Goal: Transaction & Acquisition: Purchase product/service

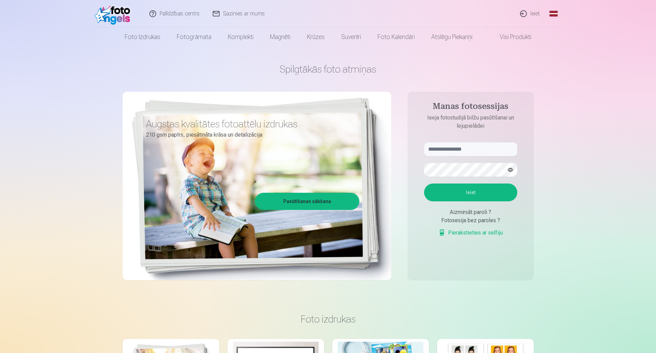
click at [531, 12] on link "Ieiet" at bounding box center [530, 13] width 33 height 27
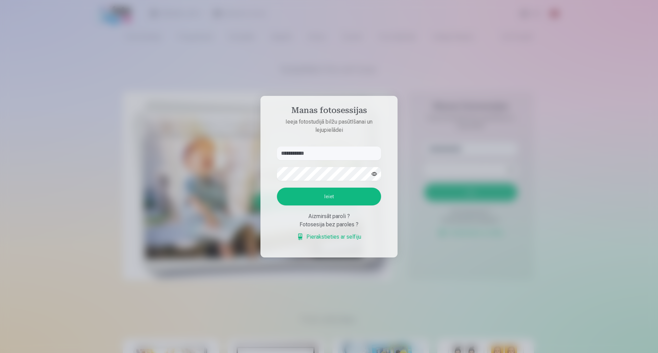
type input "**********"
click at [277, 188] on button "Ieiet" at bounding box center [329, 197] width 104 height 18
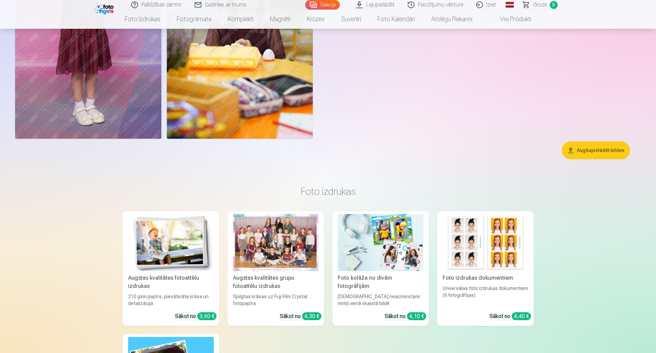
scroll to position [6444, 0]
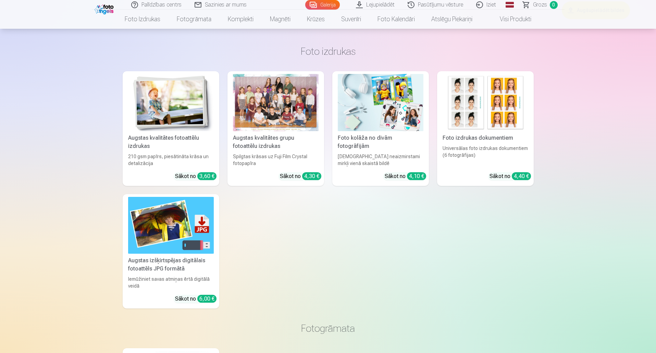
click at [283, 124] on div at bounding box center [276, 102] width 86 height 57
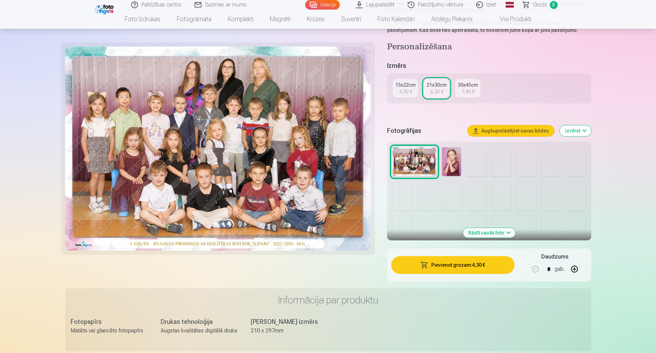
scroll to position [171, 0]
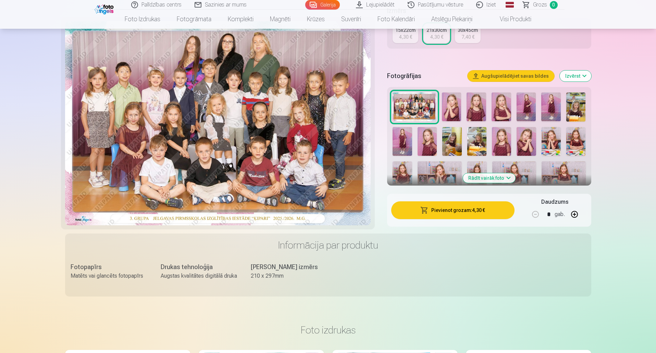
click at [483, 211] on button "Pievienot grozam : 4,30 €" at bounding box center [452, 211] width 123 height 18
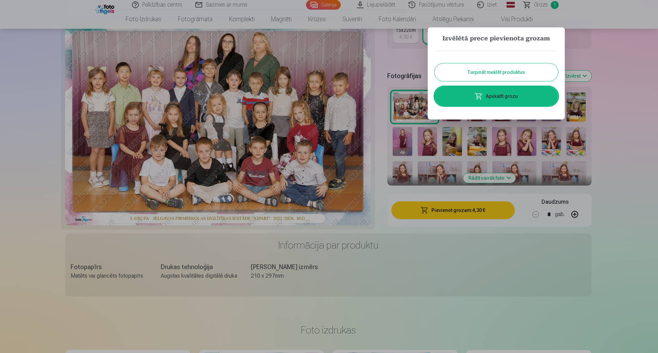
click at [506, 73] on button "Turpināt meklēt produktus" at bounding box center [496, 72] width 123 height 18
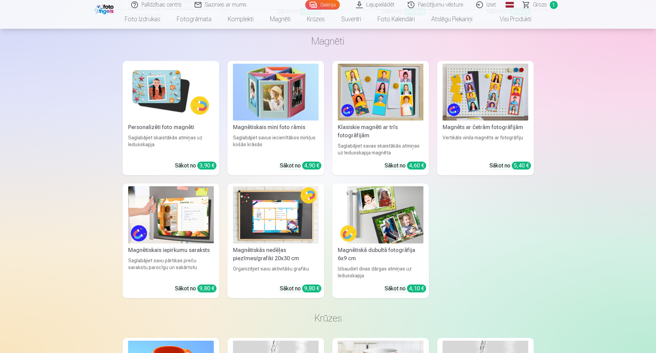
scroll to position [7061, 0]
click at [162, 87] on img at bounding box center [171, 92] width 86 height 57
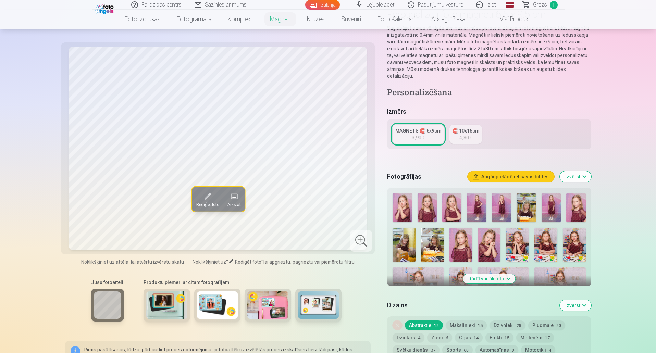
scroll to position [69, 0]
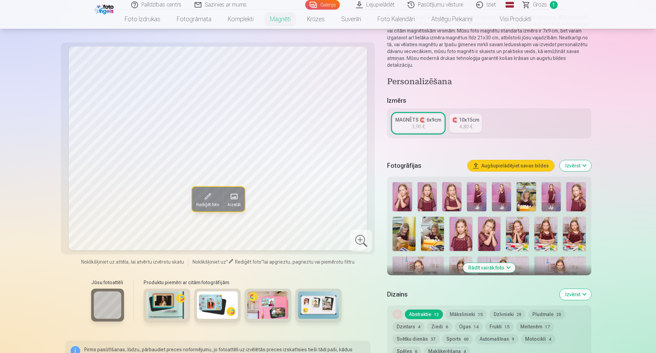
click at [513, 226] on img at bounding box center [517, 234] width 23 height 34
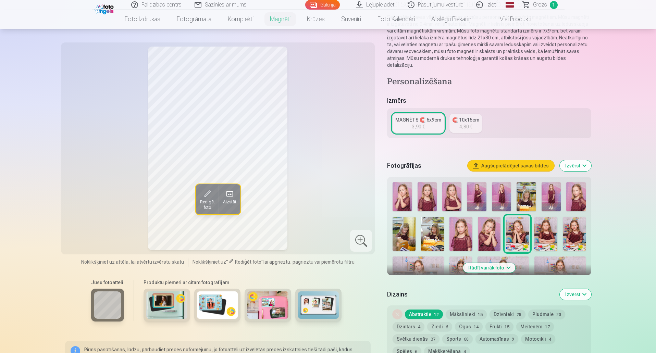
click at [531, 185] on img at bounding box center [526, 196] width 19 height 29
click at [573, 225] on img at bounding box center [574, 234] width 23 height 34
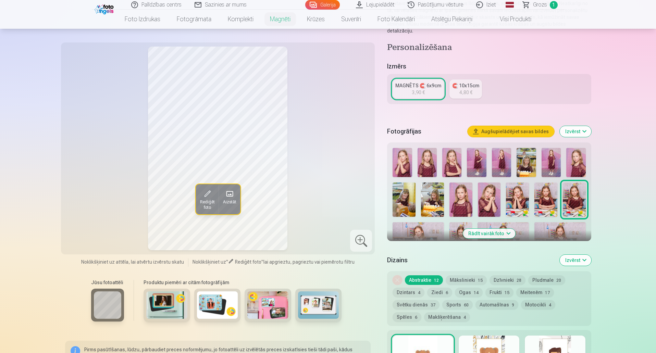
scroll to position [137, 0]
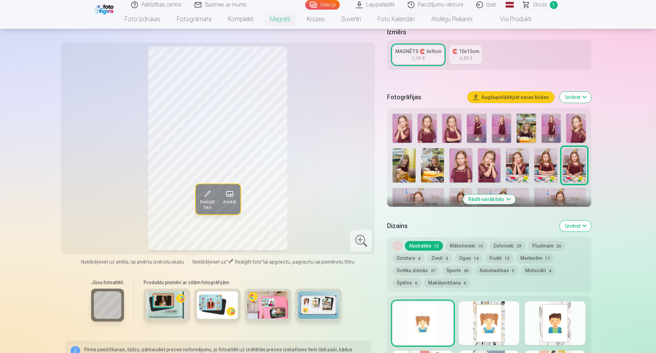
click at [506, 195] on button "Rādīt vairāk foto" at bounding box center [489, 200] width 52 height 10
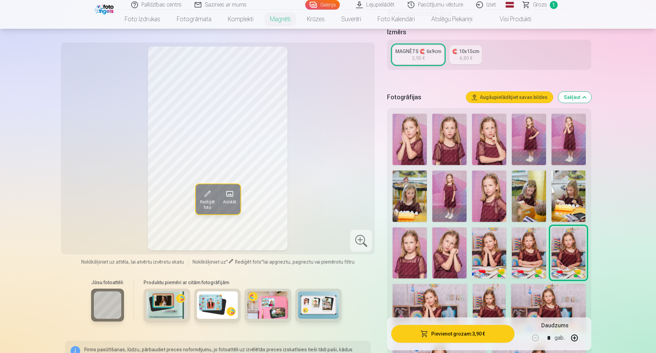
click at [492, 241] on img at bounding box center [489, 253] width 34 height 51
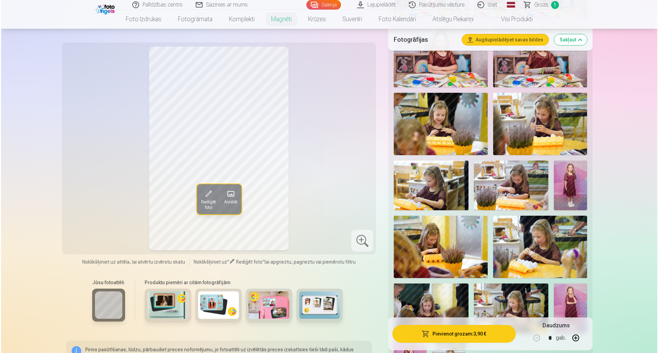
scroll to position [446, 0]
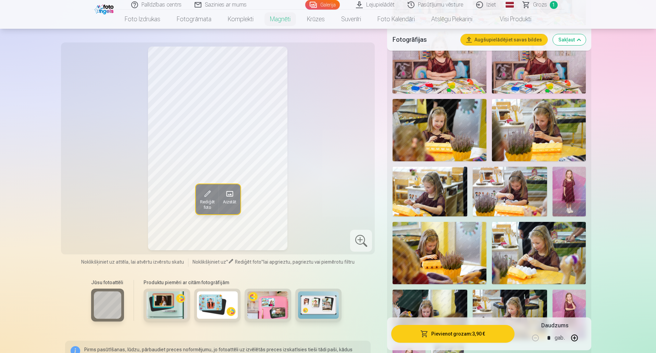
click at [463, 331] on button "Pievienot grozam : 3,90 €" at bounding box center [452, 334] width 123 height 18
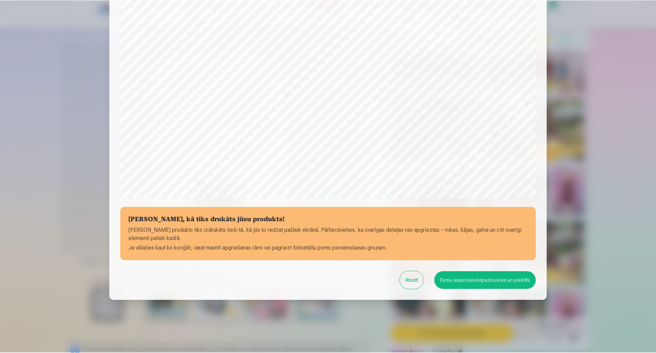
scroll to position [140, 0]
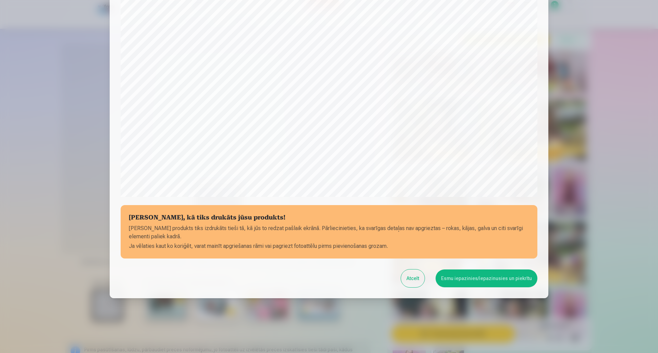
click at [457, 283] on button "Esmu iepazinies/iepazinusies un piekrītu" at bounding box center [487, 279] width 102 height 18
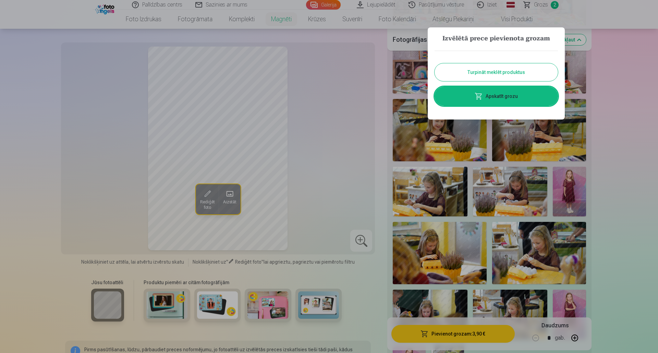
click at [518, 75] on button "Turpināt meklēt produktus" at bounding box center [496, 72] width 123 height 18
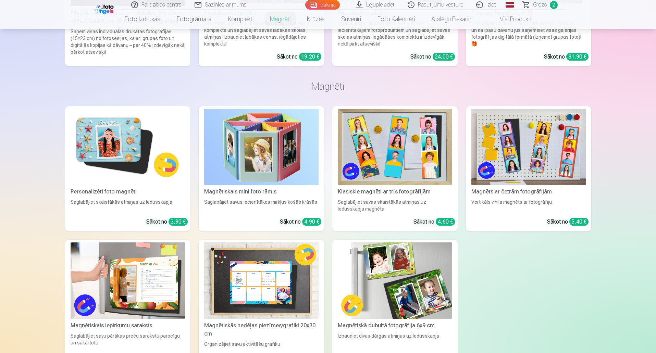
scroll to position [1782, 0]
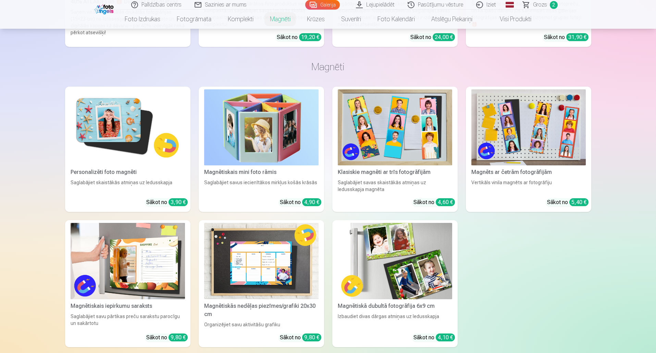
click at [390, 132] on img at bounding box center [395, 127] width 114 height 76
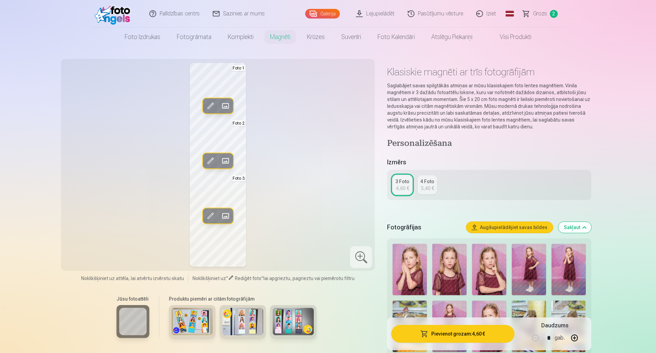
click at [206, 105] on span at bounding box center [210, 105] width 11 height 11
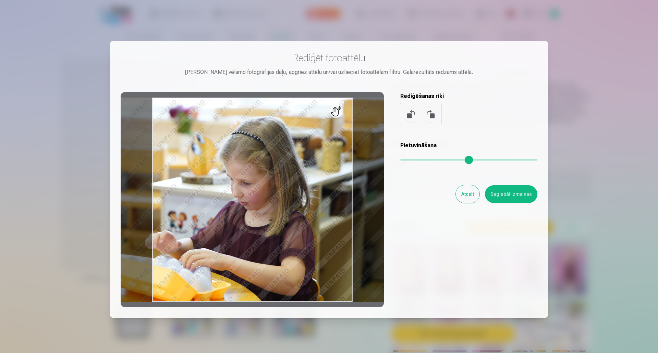
click at [473, 196] on button "Atcelt" at bounding box center [468, 194] width 24 height 18
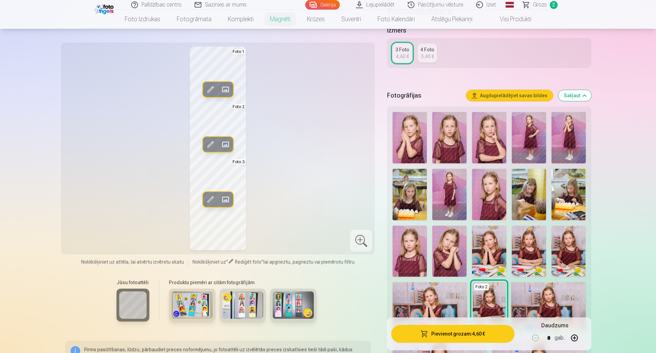
scroll to position [171, 0]
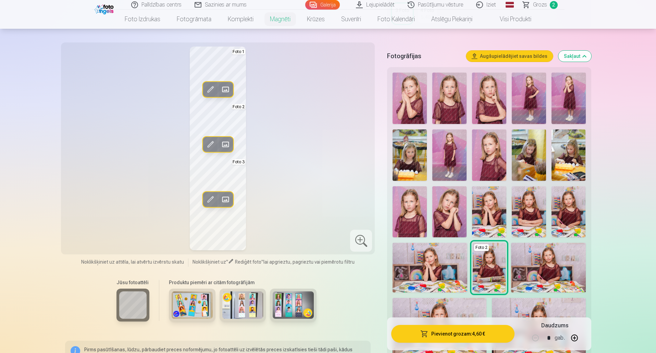
click at [223, 88] on span at bounding box center [225, 89] width 11 height 11
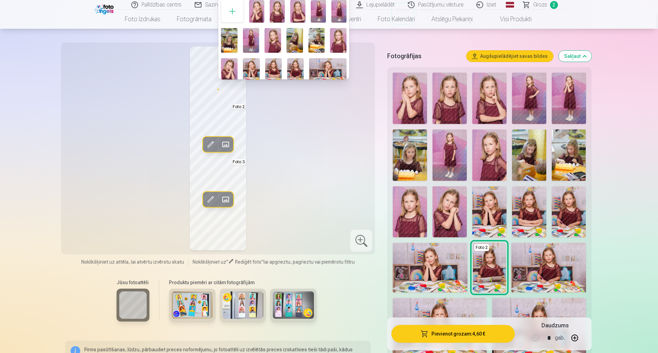
click at [231, 35] on img at bounding box center [229, 40] width 16 height 25
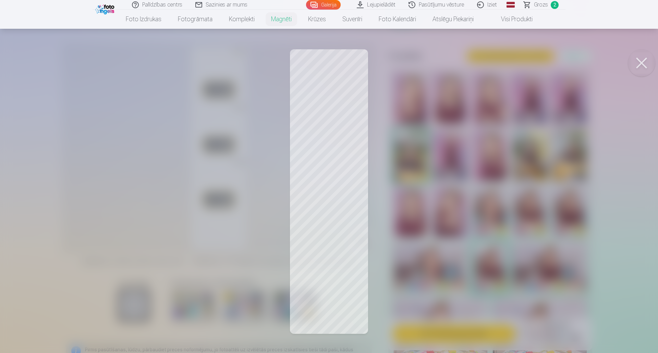
drag, startPoint x: 333, startPoint y: 86, endPoint x: 341, endPoint y: 92, distance: 10.2
click at [331, 95] on div at bounding box center [329, 176] width 658 height 353
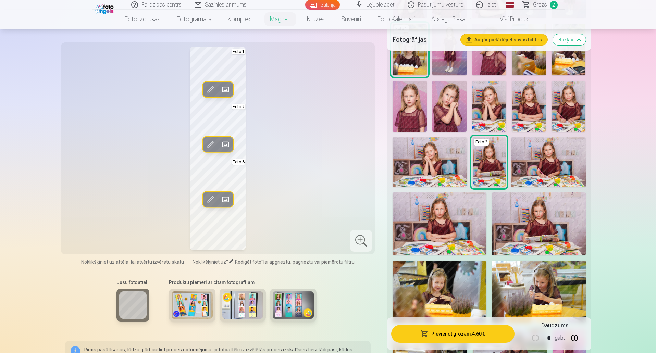
scroll to position [274, 0]
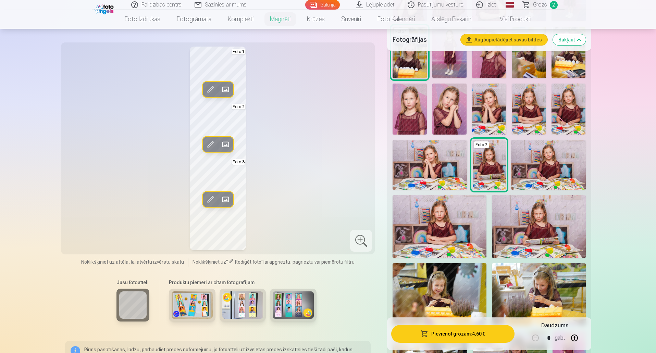
click at [226, 198] on span at bounding box center [225, 199] width 11 height 11
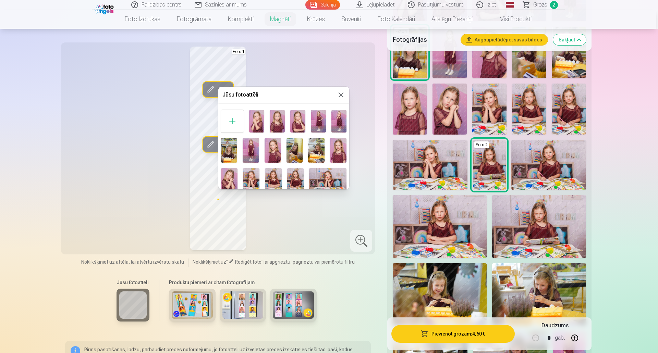
click at [251, 176] on img at bounding box center [251, 180] width 16 height 25
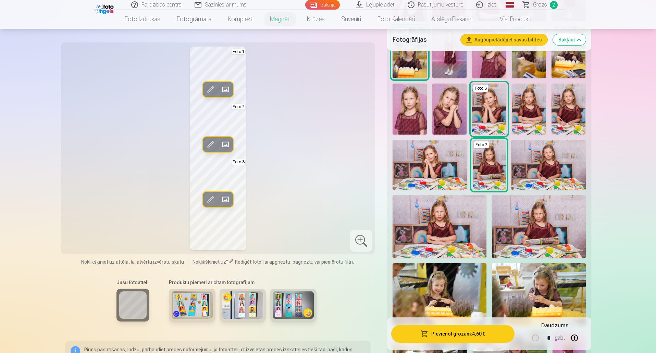
click at [226, 143] on span at bounding box center [225, 144] width 11 height 11
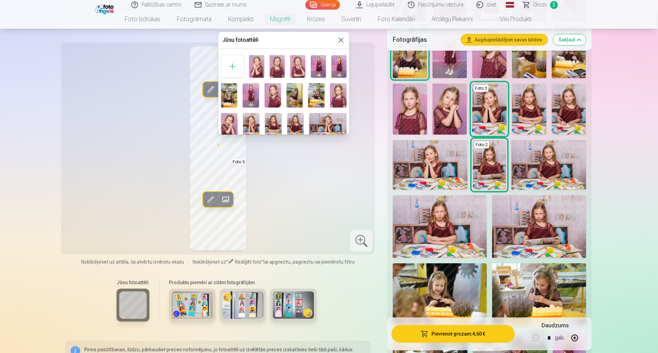
click at [294, 119] on img at bounding box center [295, 125] width 16 height 25
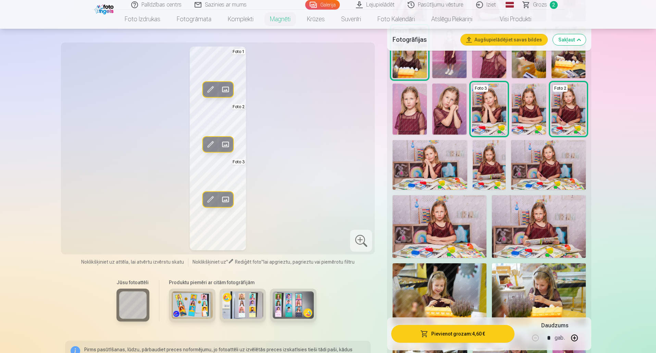
click at [211, 143] on span at bounding box center [210, 144] width 11 height 11
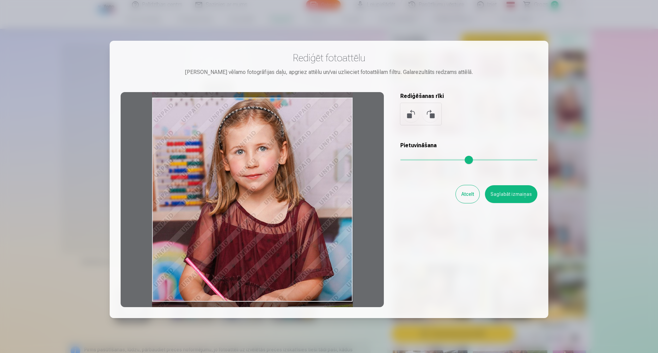
drag, startPoint x: 249, startPoint y: 206, endPoint x: 225, endPoint y: 197, distance: 25.8
click at [225, 197] on div at bounding box center [252, 199] width 263 height 215
click at [504, 194] on button "Saglabāt izmaiņas" at bounding box center [511, 194] width 52 height 18
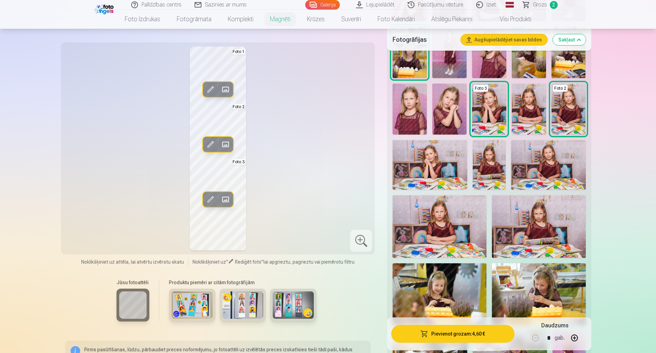
click at [206, 91] on span at bounding box center [210, 89] width 11 height 11
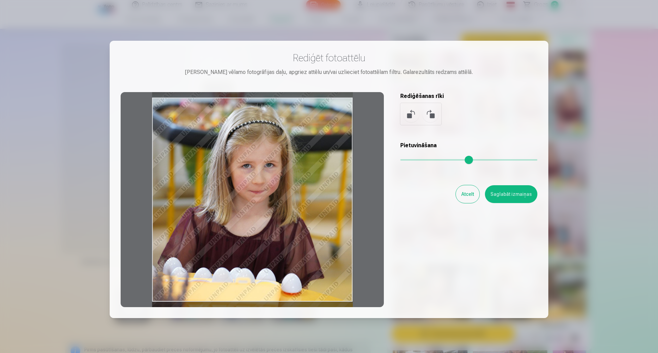
drag, startPoint x: 266, startPoint y: 161, endPoint x: 261, endPoint y: 170, distance: 10.6
click at [261, 170] on div at bounding box center [252, 199] width 263 height 215
click at [509, 195] on button "Saglabāt izmaiņas" at bounding box center [511, 194] width 52 height 18
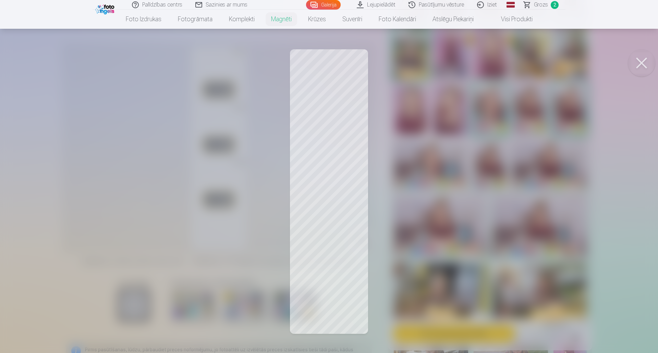
click at [634, 60] on button at bounding box center [641, 62] width 27 height 27
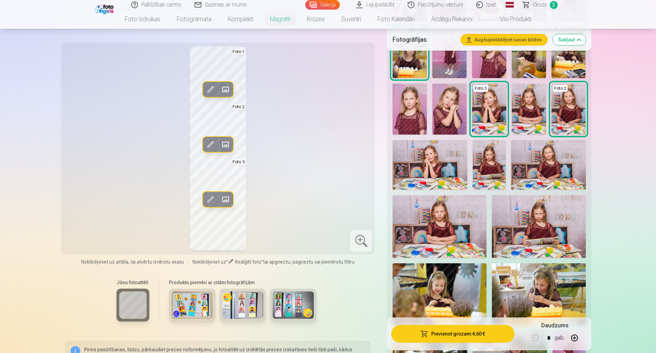
click at [209, 144] on span at bounding box center [210, 144] width 11 height 11
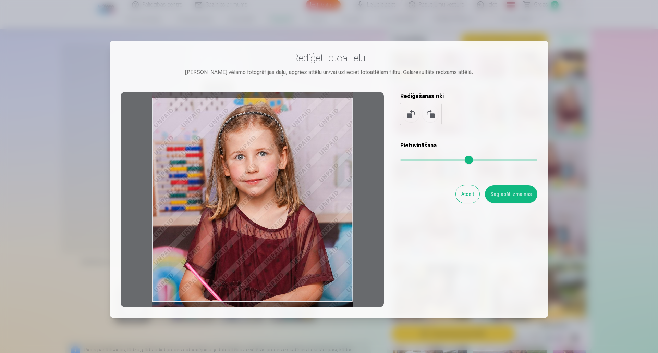
drag, startPoint x: 290, startPoint y: 162, endPoint x: 290, endPoint y: 167, distance: 4.8
click at [290, 167] on div at bounding box center [252, 199] width 263 height 215
click at [519, 197] on button "Saglabāt izmaiņas" at bounding box center [511, 194] width 52 height 18
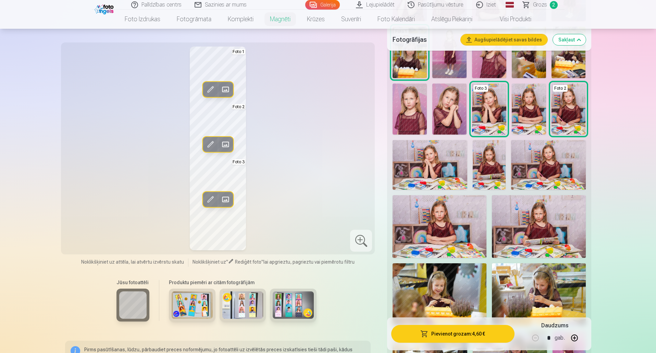
click at [320, 190] on div "Rediģēt foto Aizstāt Foto 1 Rediģēt foto Aizstāt Foto 2 Rediģēt foto Aizstāt Fo…" at bounding box center [218, 149] width 306 height 204
click at [359, 233] on div at bounding box center [361, 241] width 22 height 22
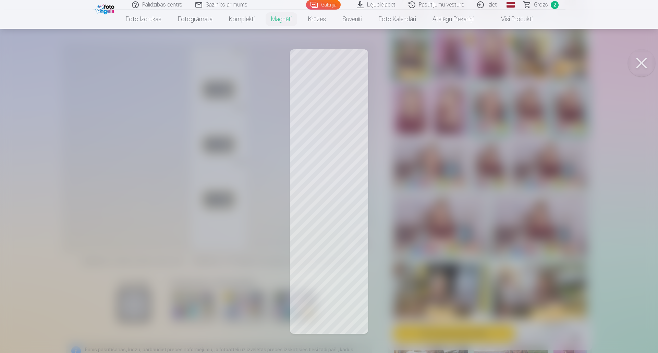
click at [637, 62] on button at bounding box center [641, 62] width 27 height 27
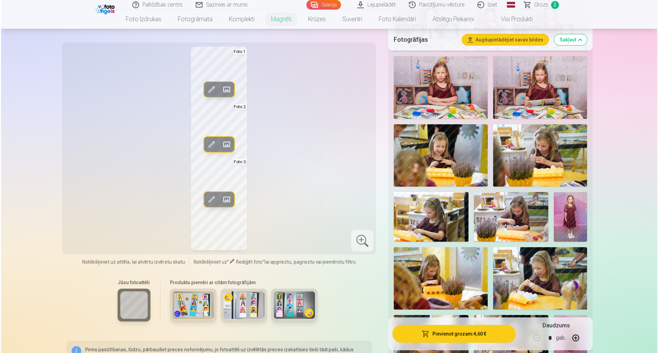
scroll to position [411, 0]
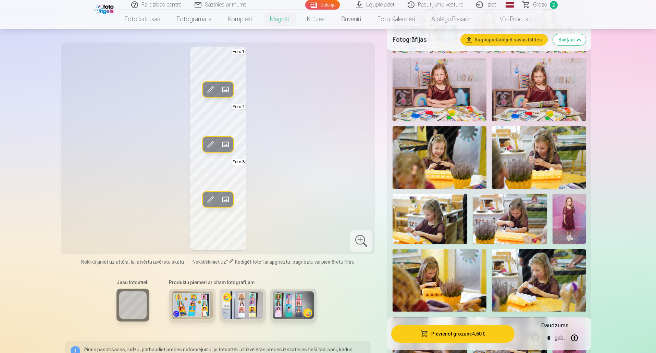
click at [222, 86] on span at bounding box center [225, 89] width 11 height 11
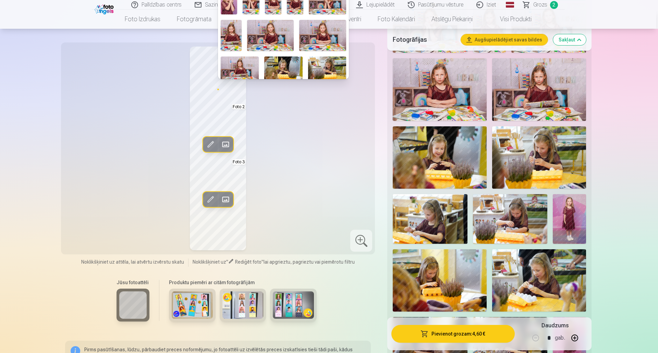
scroll to position [69, 0]
click at [283, 65] on img at bounding box center [283, 68] width 38 height 25
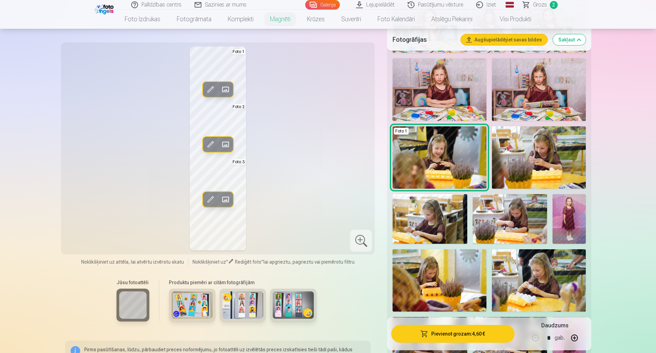
click at [210, 86] on span at bounding box center [210, 89] width 11 height 11
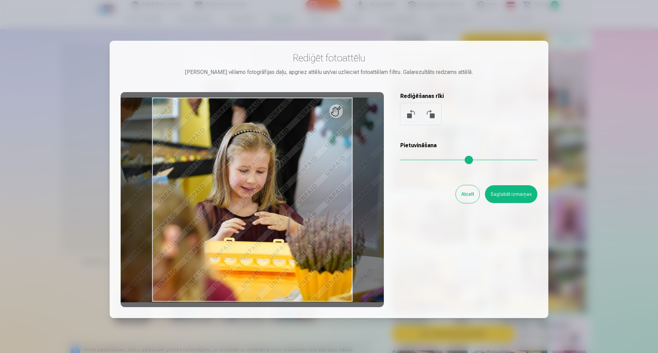
click at [501, 192] on button "Saglabāt izmaiņas" at bounding box center [511, 194] width 52 height 18
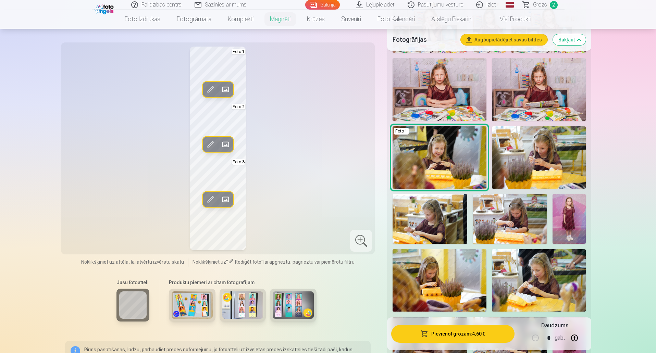
click at [353, 235] on div at bounding box center [361, 241] width 22 height 22
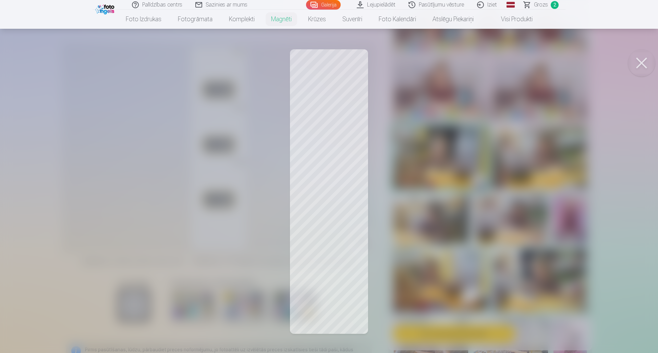
click at [649, 62] on button at bounding box center [641, 62] width 27 height 27
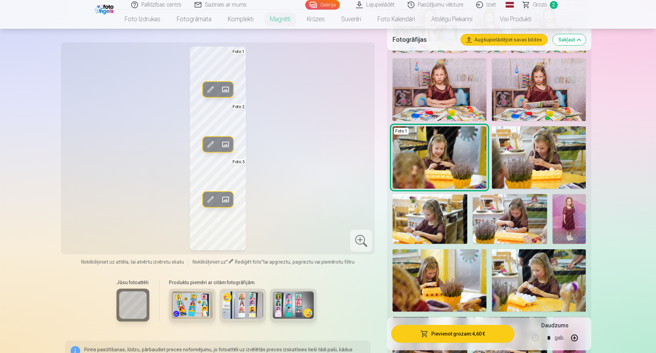
click at [208, 89] on span at bounding box center [210, 89] width 11 height 11
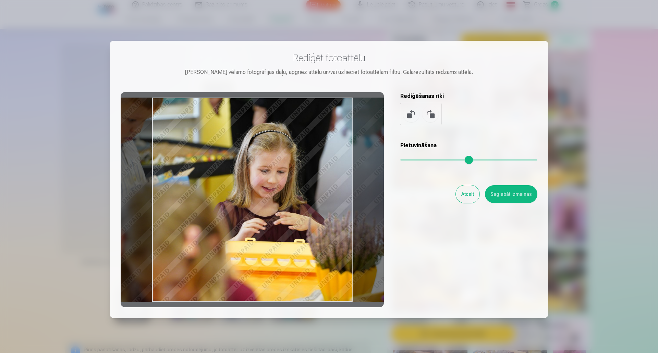
drag, startPoint x: 274, startPoint y: 176, endPoint x: 294, endPoint y: 165, distance: 23.5
click at [294, 165] on div at bounding box center [252, 199] width 263 height 215
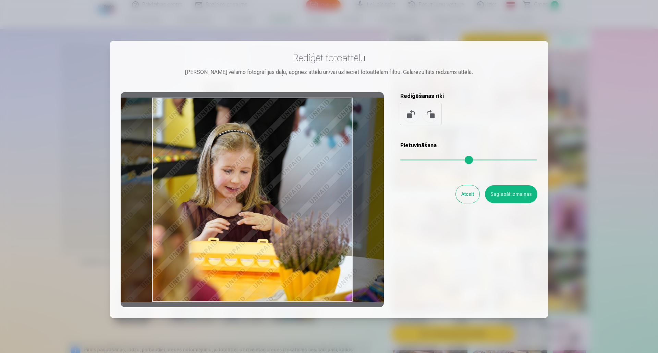
drag, startPoint x: 318, startPoint y: 198, endPoint x: 282, endPoint y: 198, distance: 36.7
click at [282, 198] on div at bounding box center [252, 199] width 263 height 215
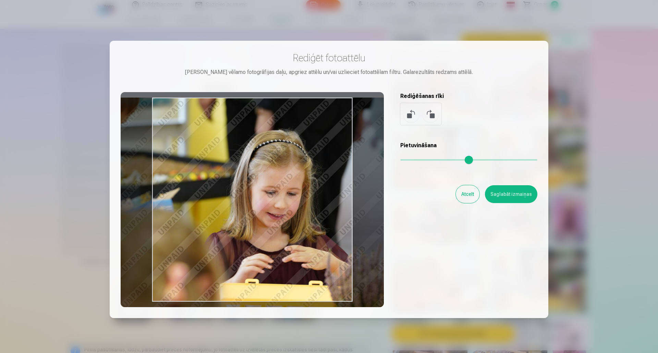
drag, startPoint x: 404, startPoint y: 162, endPoint x: 411, endPoint y: 162, distance: 7.2
click at [411, 161] on input "range" at bounding box center [468, 159] width 137 height 1
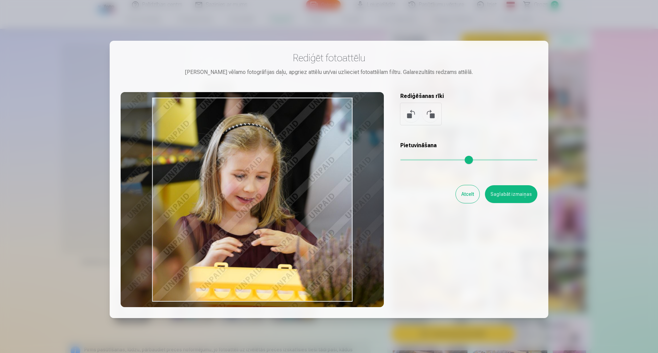
type input "****"
drag, startPoint x: 280, startPoint y: 198, endPoint x: 263, endPoint y: 191, distance: 18.3
click at [263, 191] on div at bounding box center [252, 199] width 263 height 215
click at [515, 191] on button "Saglabāt izmaiņas" at bounding box center [511, 194] width 52 height 18
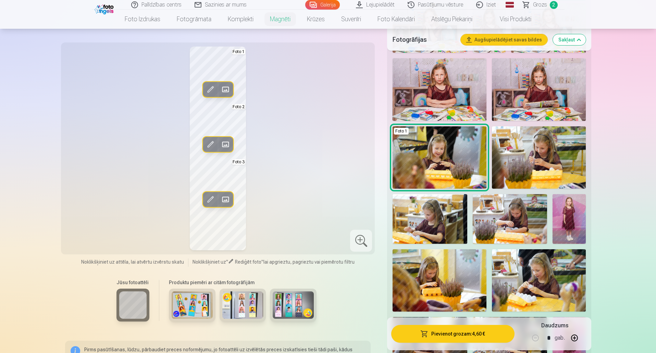
click at [298, 174] on div "Rediģēt foto Aizstāt Foto 1 Rediģēt foto Aizstāt Foto 2 Rediģēt foto Aizstāt Fo…" at bounding box center [218, 149] width 306 height 204
click at [361, 243] on div at bounding box center [361, 241] width 22 height 22
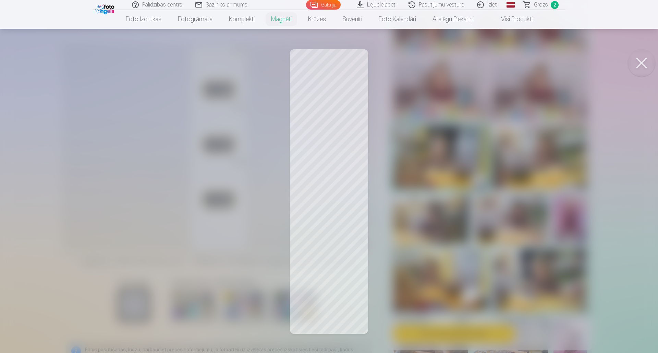
click at [637, 61] on button at bounding box center [641, 62] width 27 height 27
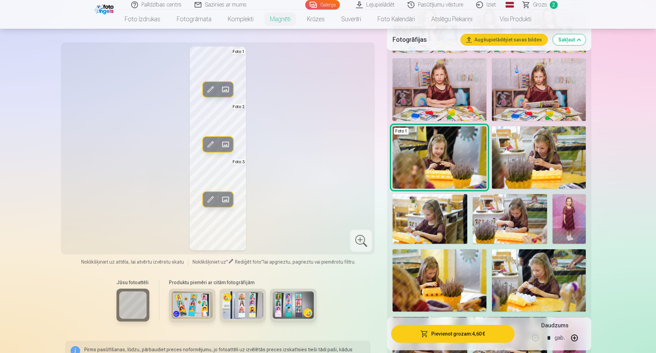
click at [226, 144] on span at bounding box center [225, 144] width 11 height 11
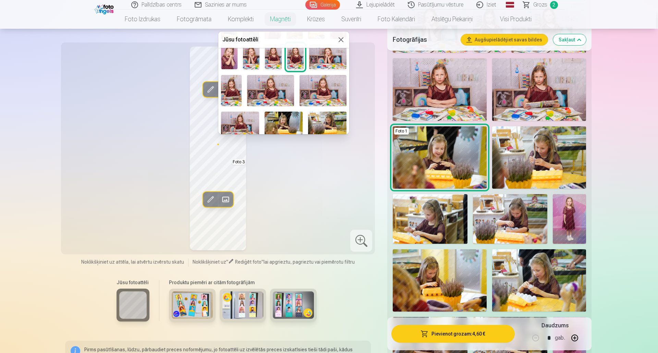
click at [229, 84] on img at bounding box center [231, 90] width 21 height 31
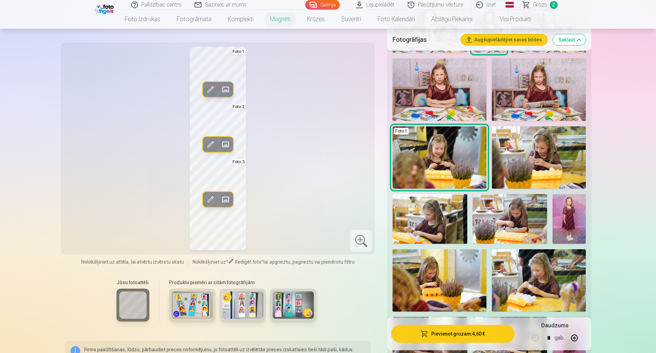
click at [212, 141] on span at bounding box center [210, 144] width 11 height 11
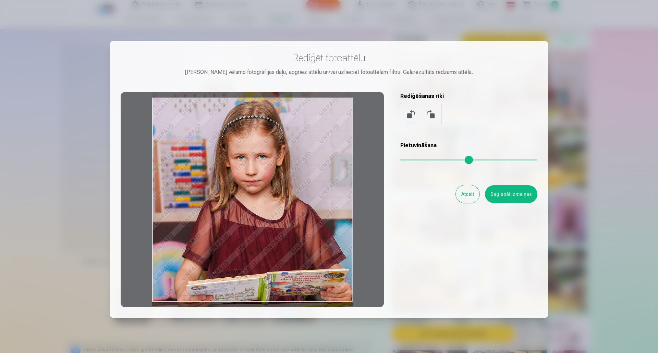
click at [280, 160] on div at bounding box center [252, 199] width 263 height 215
click at [506, 192] on button "Saglabāt izmaiņas" at bounding box center [511, 194] width 52 height 18
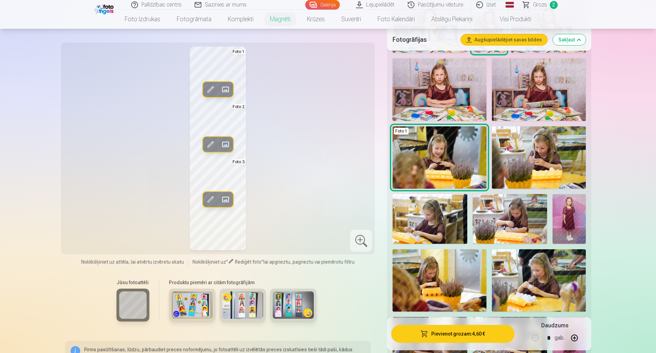
click at [212, 144] on span at bounding box center [210, 144] width 11 height 11
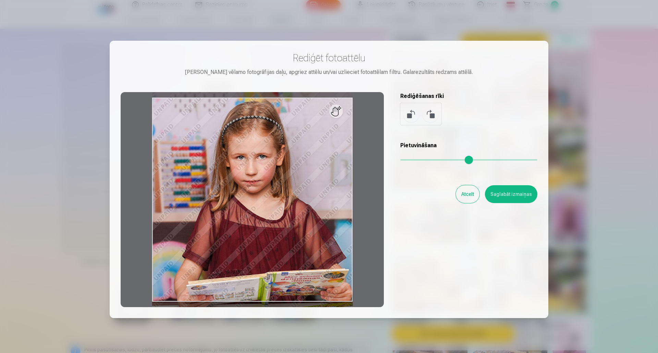
click at [518, 190] on button "Saglabāt izmaiņas" at bounding box center [511, 194] width 52 height 18
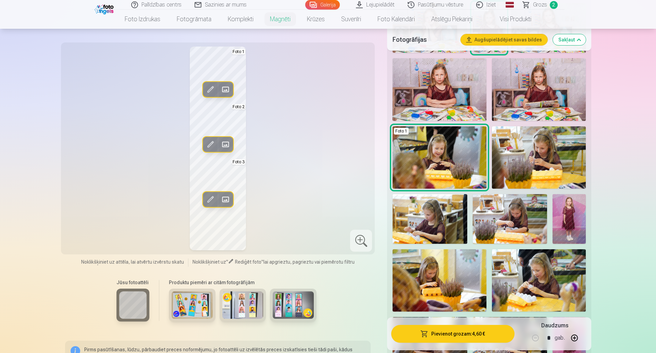
click at [365, 238] on div at bounding box center [361, 241] width 22 height 22
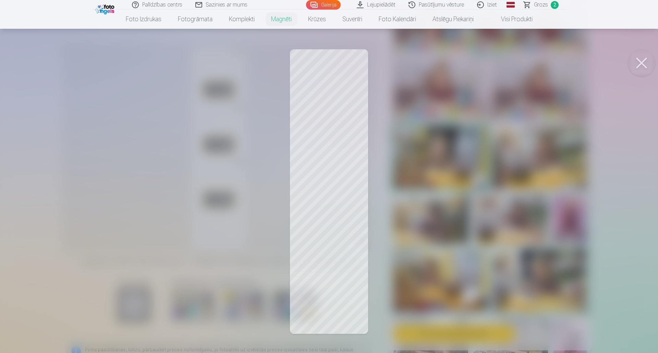
drag, startPoint x: 637, startPoint y: 67, endPoint x: 631, endPoint y: 68, distance: 5.5
click at [637, 67] on button at bounding box center [641, 62] width 27 height 27
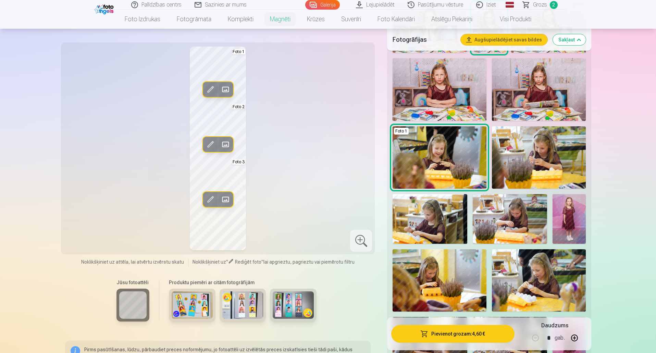
click at [208, 144] on span at bounding box center [210, 144] width 11 height 11
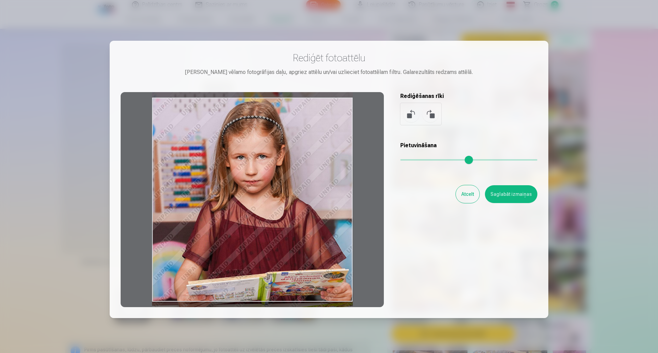
drag, startPoint x: 257, startPoint y: 147, endPoint x: 247, endPoint y: 147, distance: 9.6
click at [247, 147] on div at bounding box center [252, 199] width 263 height 215
click at [510, 196] on button "Saglabāt izmaiņas" at bounding box center [511, 194] width 52 height 18
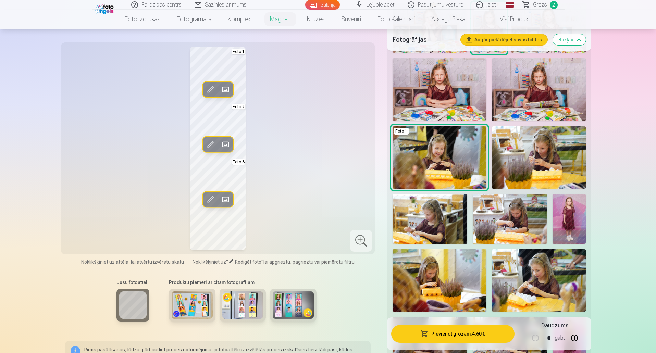
click at [358, 240] on div at bounding box center [361, 241] width 22 height 22
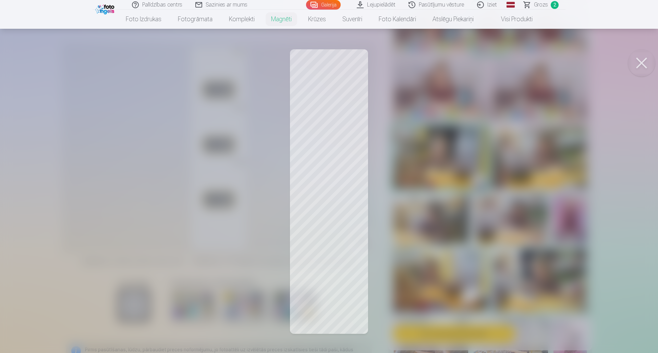
click at [644, 58] on button at bounding box center [641, 62] width 27 height 27
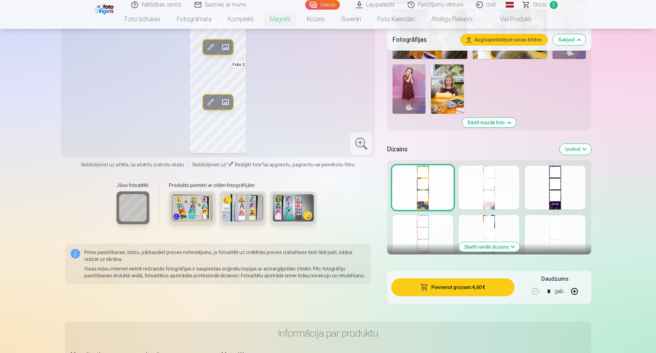
scroll to position [720, 0]
click at [479, 189] on div at bounding box center [489, 188] width 61 height 44
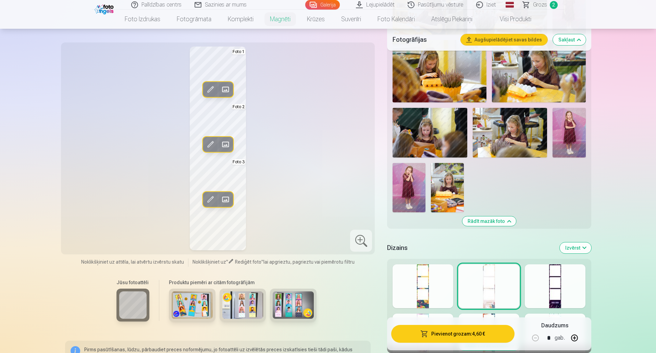
scroll to position [617, 0]
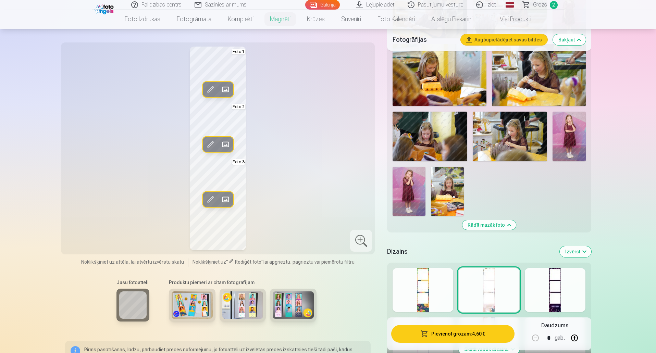
click at [548, 287] on div at bounding box center [555, 290] width 61 height 44
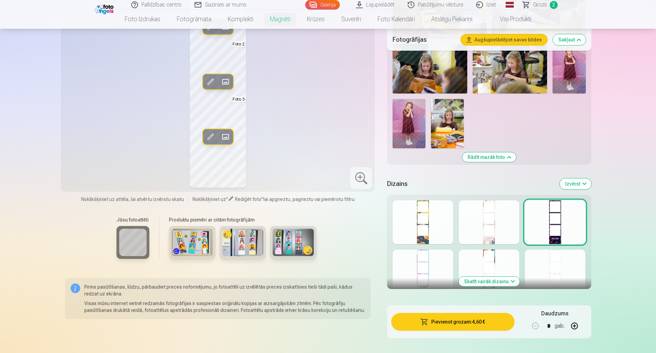
scroll to position [686, 0]
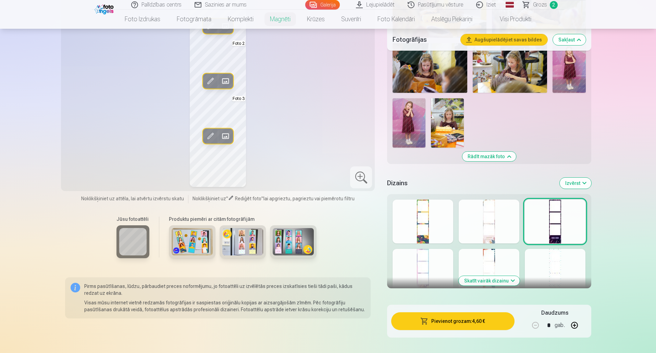
click at [422, 268] on div at bounding box center [423, 271] width 61 height 44
click at [484, 259] on div at bounding box center [489, 271] width 61 height 44
click at [550, 260] on div at bounding box center [555, 271] width 61 height 44
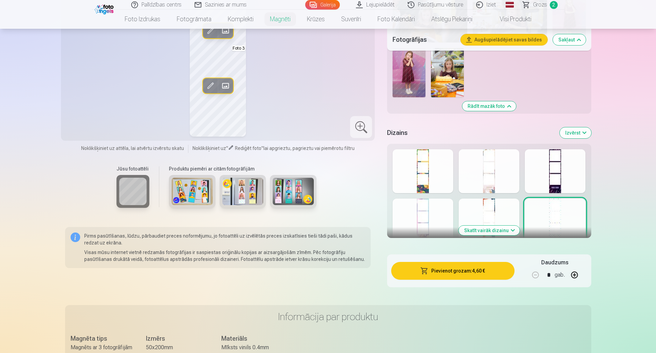
scroll to position [754, 0]
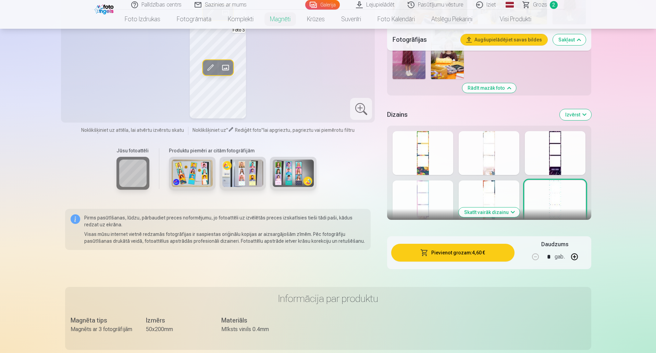
click at [491, 210] on button "Skatīt vairāk dizainu" at bounding box center [489, 213] width 61 height 10
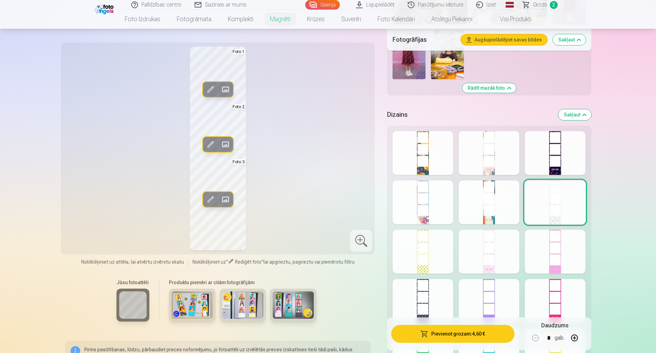
click at [492, 256] on div at bounding box center [489, 252] width 61 height 44
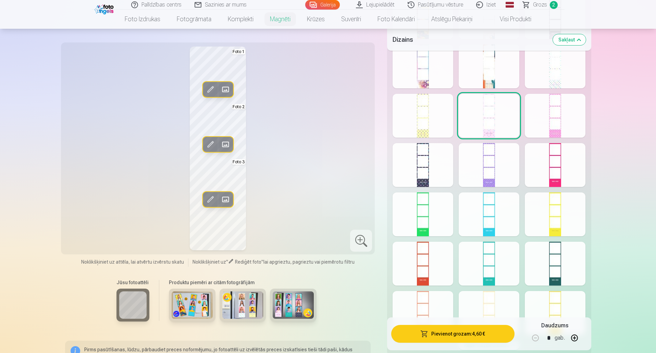
scroll to position [891, 0]
click at [565, 159] on div at bounding box center [555, 164] width 61 height 44
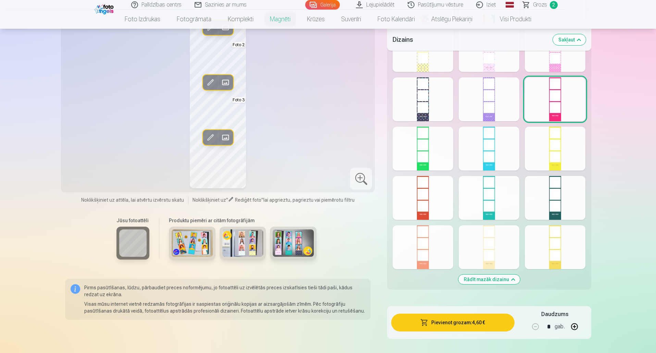
scroll to position [960, 0]
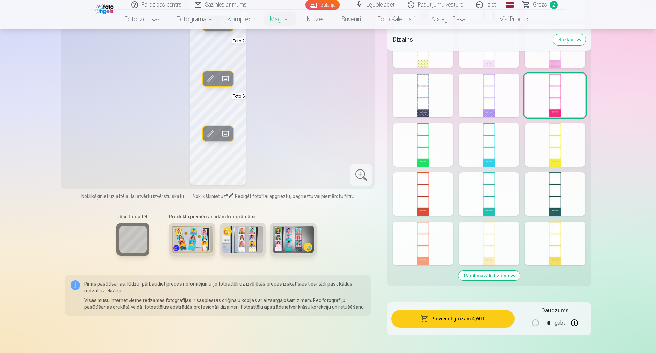
click at [421, 248] on div at bounding box center [423, 244] width 61 height 44
click at [555, 252] on div at bounding box center [555, 244] width 61 height 44
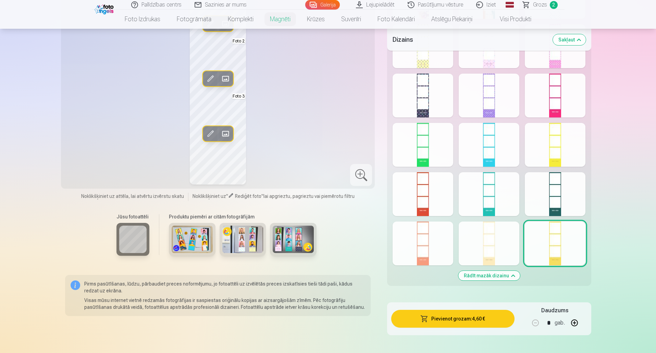
click at [498, 235] on div at bounding box center [489, 244] width 61 height 44
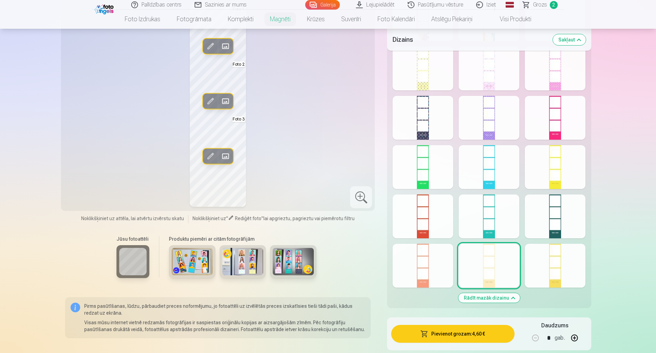
scroll to position [891, 0]
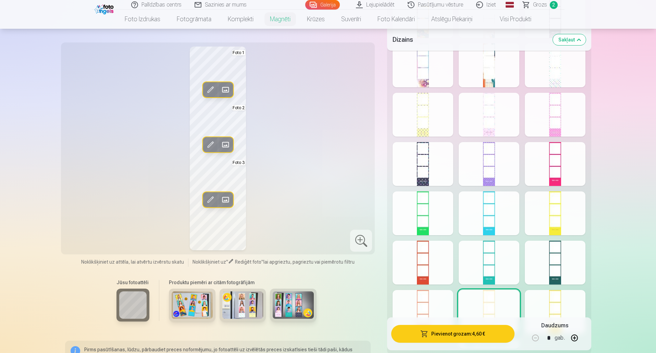
click at [423, 230] on div at bounding box center [423, 214] width 61 height 44
click at [429, 177] on div at bounding box center [423, 164] width 61 height 44
click at [495, 123] on div at bounding box center [489, 115] width 61 height 44
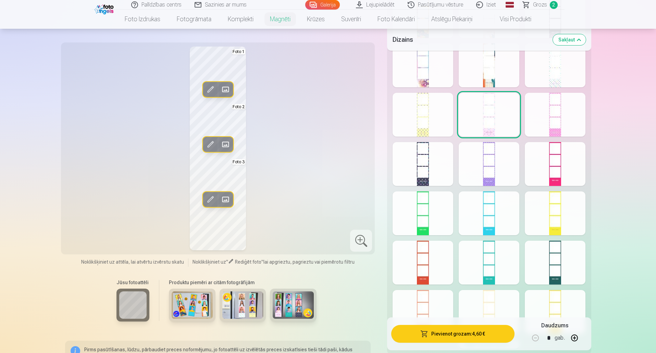
click at [434, 124] on div at bounding box center [423, 115] width 61 height 44
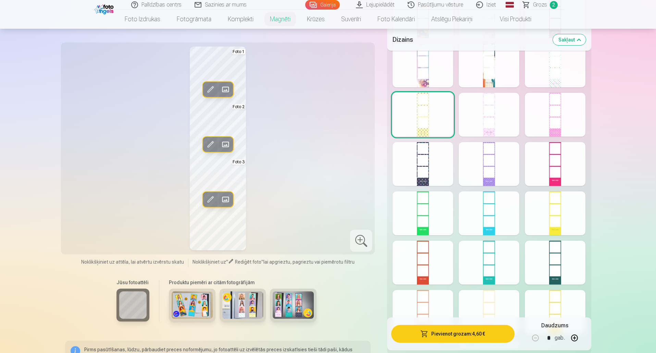
click at [559, 120] on div at bounding box center [555, 115] width 61 height 44
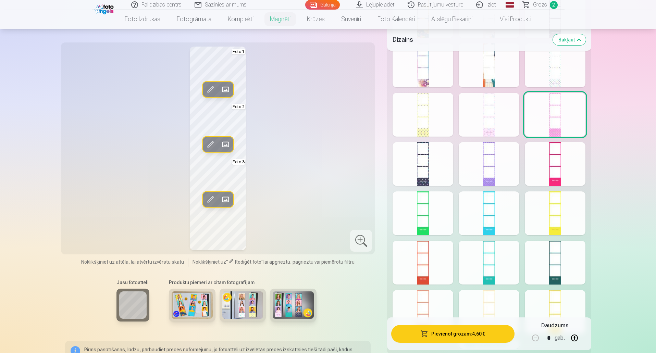
click at [480, 297] on div at bounding box center [489, 312] width 61 height 44
click at [441, 296] on div at bounding box center [423, 312] width 61 height 44
click at [422, 112] on div at bounding box center [423, 115] width 61 height 44
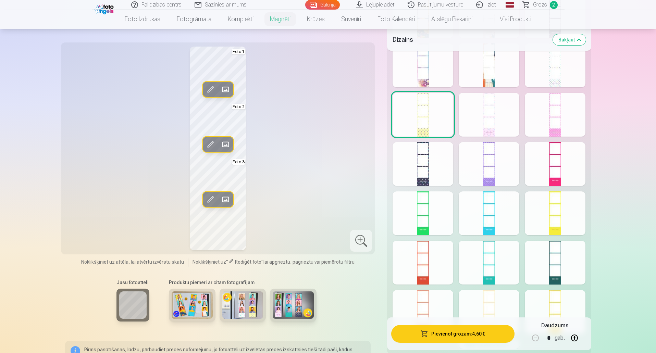
click at [564, 66] on div at bounding box center [555, 66] width 61 height 44
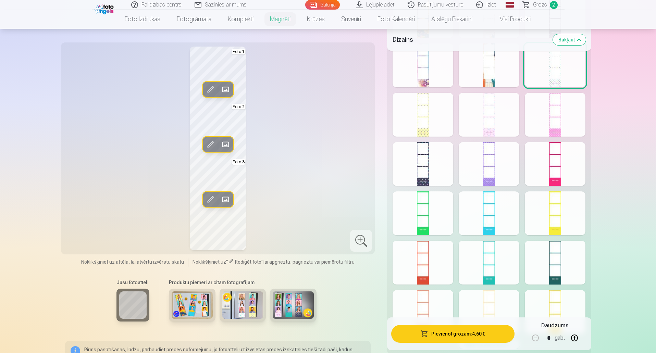
click at [492, 218] on div at bounding box center [489, 214] width 61 height 44
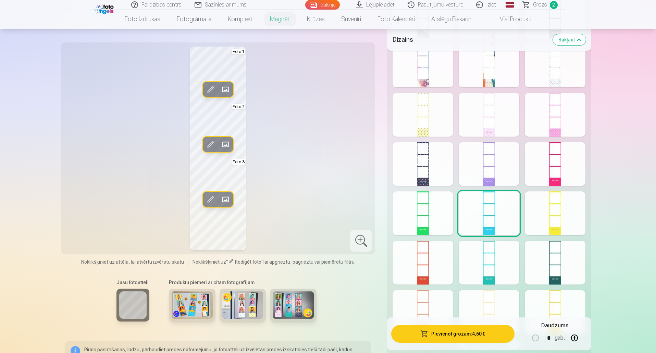
click at [486, 274] on div at bounding box center [489, 263] width 61 height 44
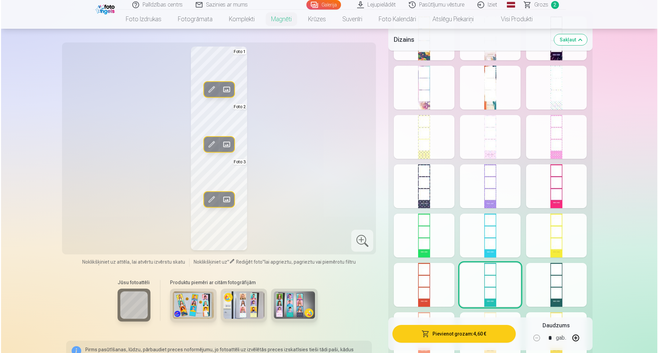
scroll to position [857, 0]
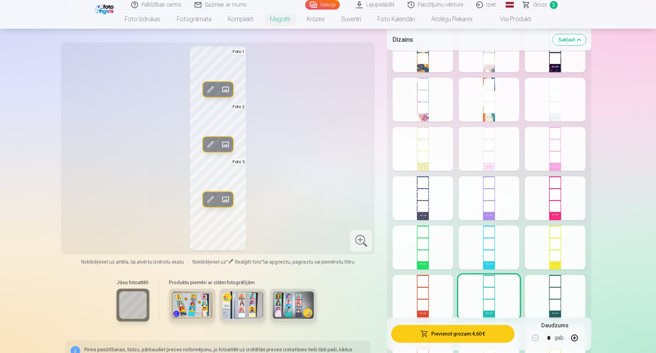
click at [549, 160] on div at bounding box center [555, 149] width 61 height 44
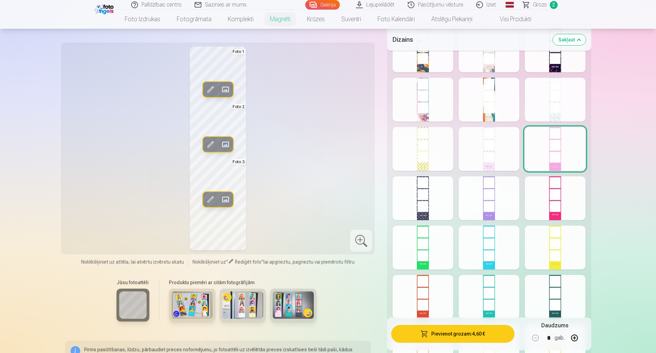
click at [482, 155] on div at bounding box center [489, 149] width 61 height 44
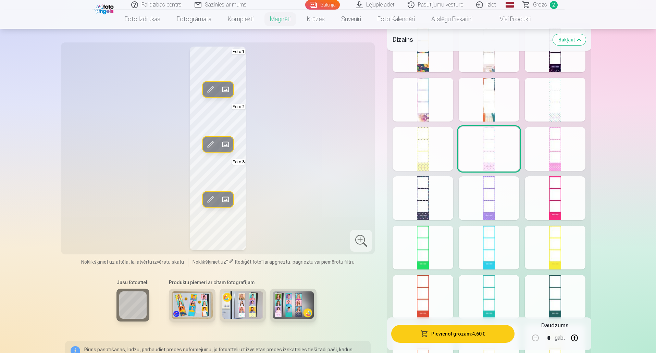
click at [558, 105] on div at bounding box center [555, 100] width 61 height 44
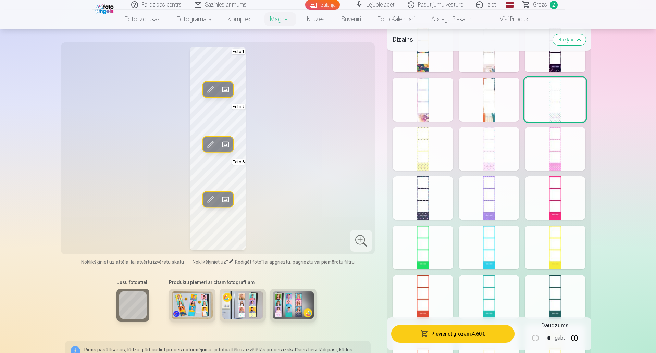
click at [486, 157] on div at bounding box center [489, 149] width 61 height 44
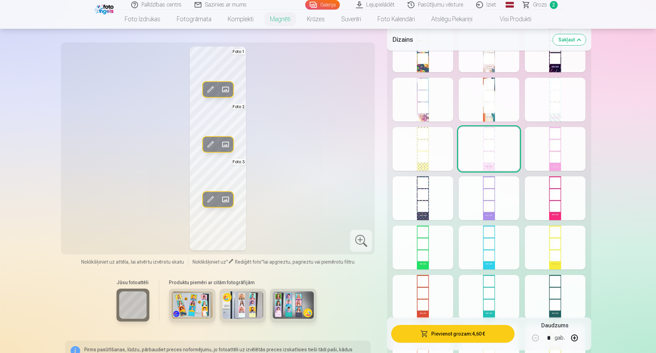
click at [444, 333] on button "Pievienot grozam : 4,60 €" at bounding box center [452, 334] width 123 height 18
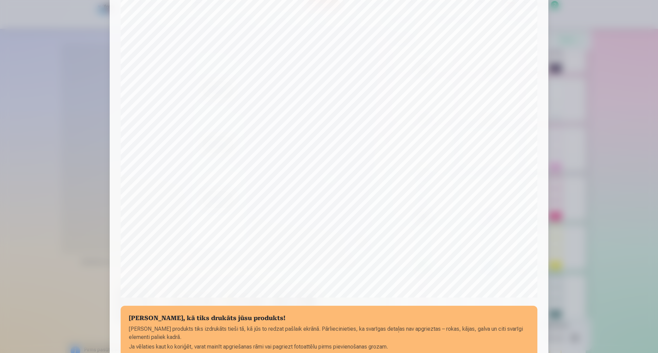
scroll to position [103, 0]
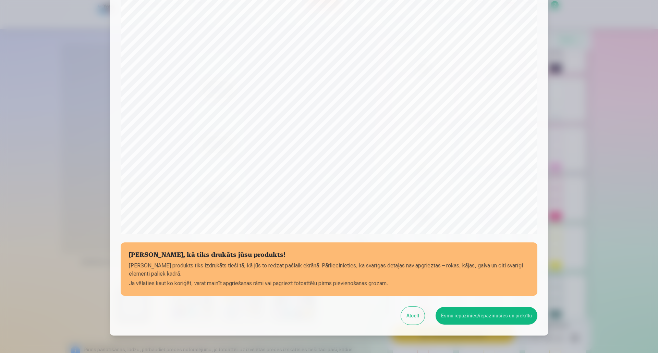
click at [413, 320] on button "Atcelt" at bounding box center [413, 316] width 24 height 18
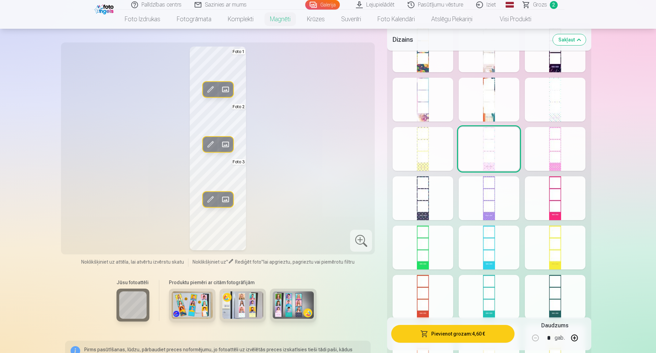
click at [207, 144] on span at bounding box center [210, 144] width 11 height 11
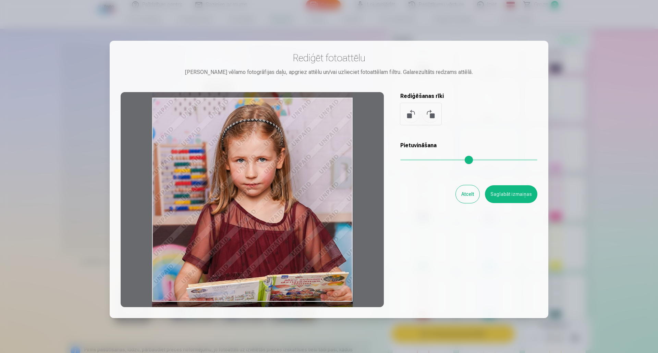
drag, startPoint x: 263, startPoint y: 150, endPoint x: 261, endPoint y: 156, distance: 5.4
click at [261, 156] on div at bounding box center [252, 199] width 263 height 215
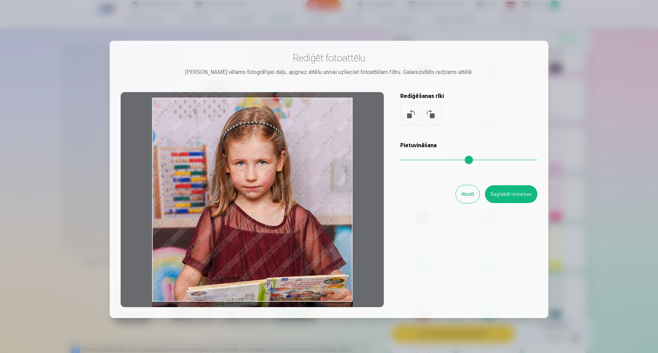
click at [261, 158] on div at bounding box center [252, 199] width 263 height 215
click at [508, 191] on button "Saglabāt izmaiņas" at bounding box center [511, 194] width 52 height 18
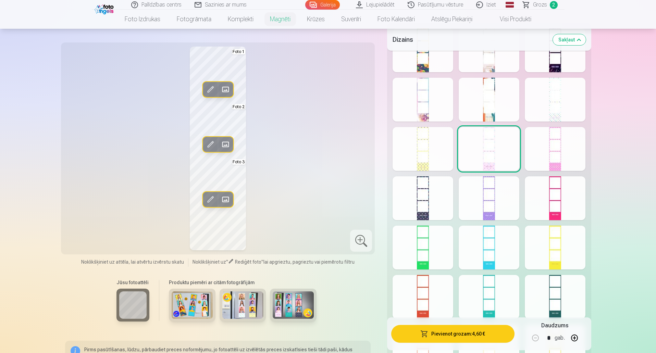
click at [454, 332] on button "Pievienot grozam : 4,60 €" at bounding box center [452, 334] width 123 height 18
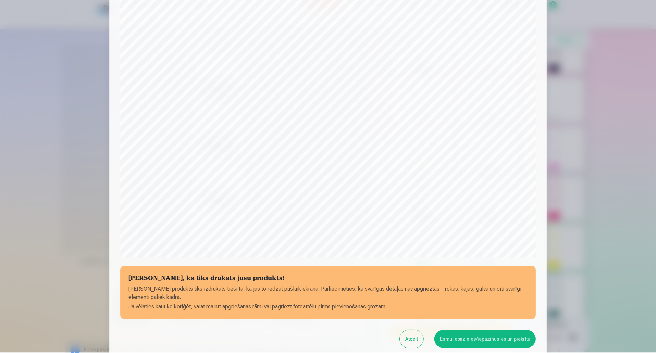
scroll to position [106, 0]
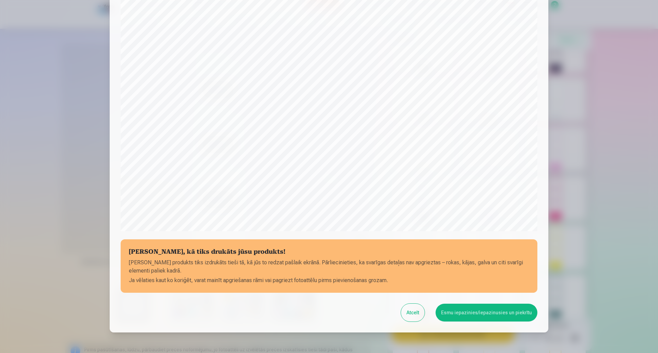
click at [476, 312] on button "Esmu iepazinies/iepazinusies un piekrītu" at bounding box center [487, 313] width 102 height 18
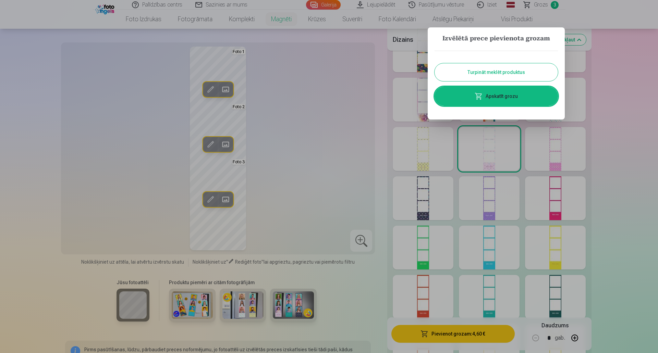
click at [514, 70] on button "Turpināt meklēt produktus" at bounding box center [496, 72] width 123 height 18
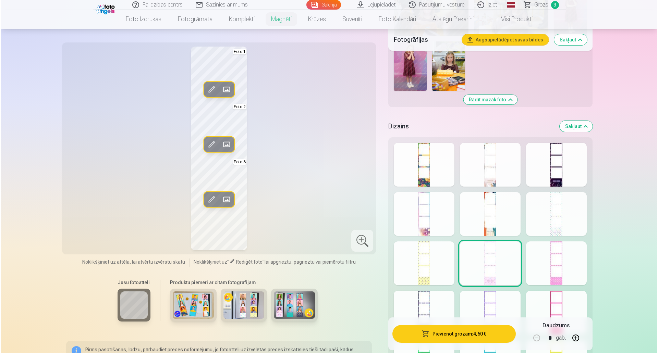
scroll to position [754, 0]
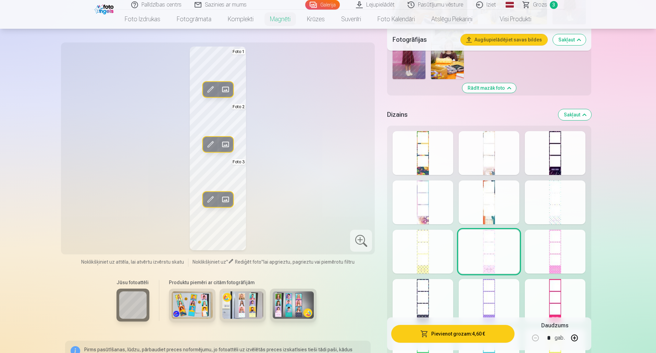
click at [423, 201] on div at bounding box center [423, 203] width 61 height 44
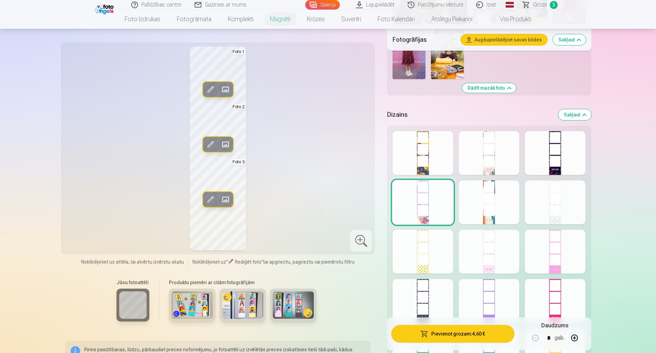
click at [443, 330] on button "Pievienot grozam : 4,60 €" at bounding box center [452, 334] width 123 height 18
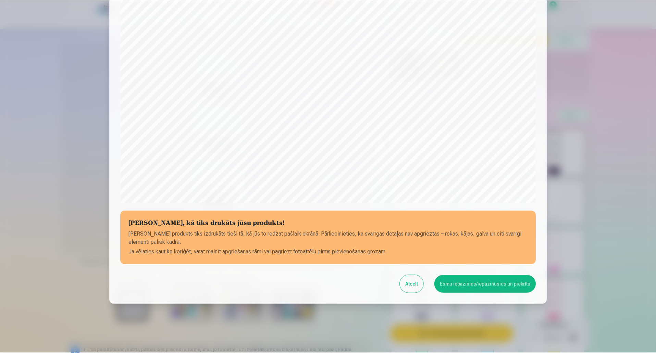
scroll to position [140, 0]
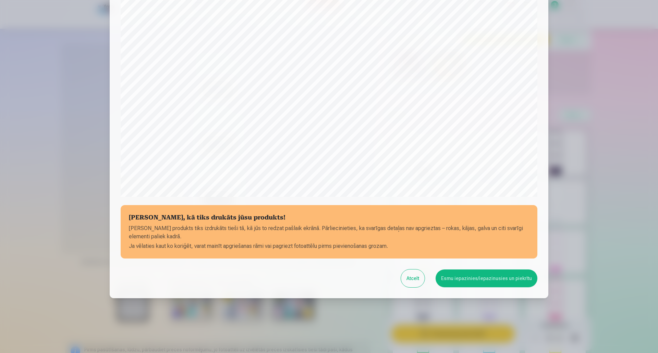
click at [504, 280] on button "Esmu iepazinies/iepazinusies un piekrītu" at bounding box center [487, 279] width 102 height 18
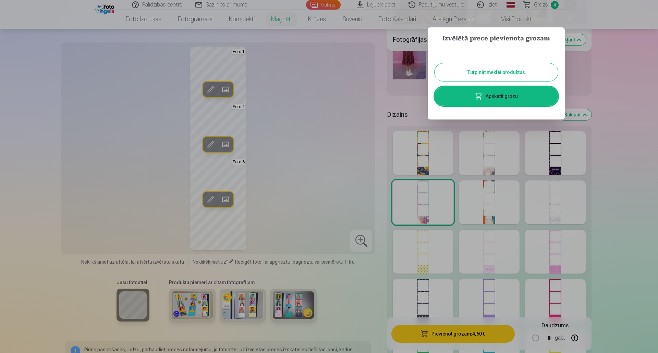
click at [519, 78] on button "Turpināt meklēt produktus" at bounding box center [496, 72] width 123 height 18
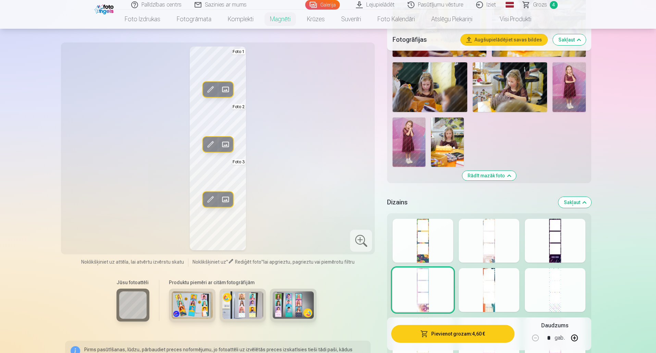
scroll to position [548, 0]
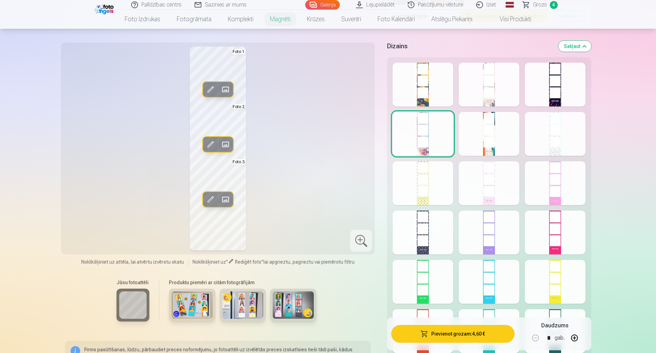
click at [363, 305] on div "Jūsu fotoattēli Produktu piemēri ar citām fotogrāfijām" at bounding box center [218, 304] width 306 height 58
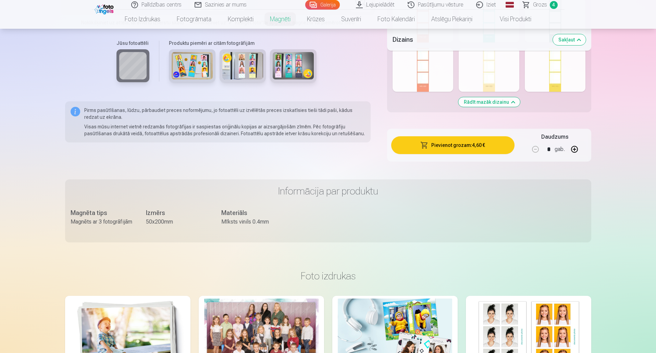
scroll to position [1234, 0]
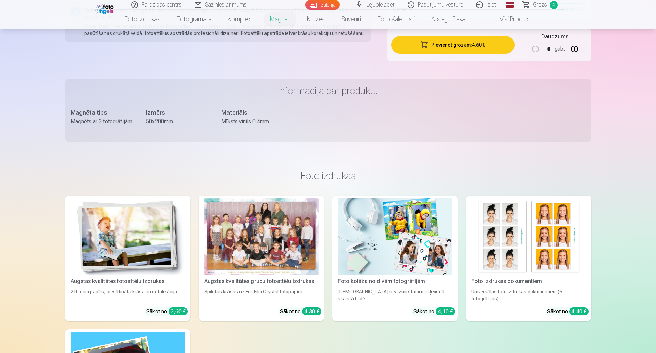
click at [150, 243] on img at bounding box center [128, 236] width 114 height 76
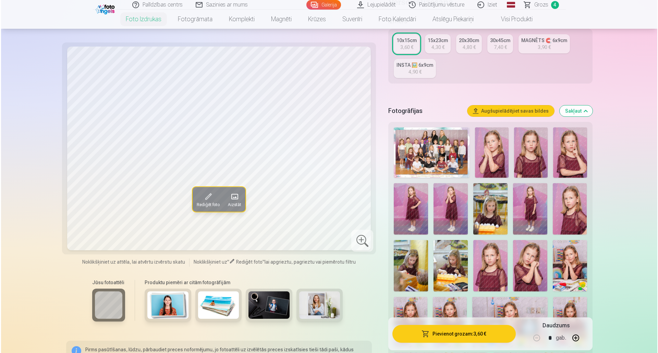
scroll to position [137, 0]
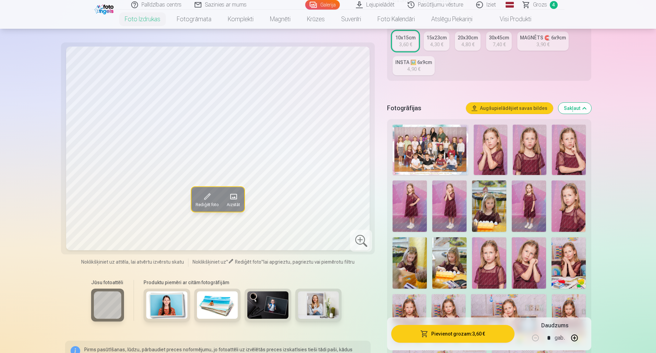
click at [489, 208] on img at bounding box center [489, 206] width 34 height 51
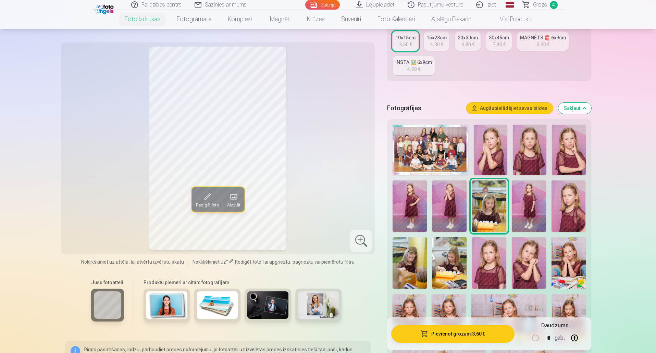
click at [438, 334] on button "Pievienot grozam : 3,60 €" at bounding box center [452, 334] width 123 height 18
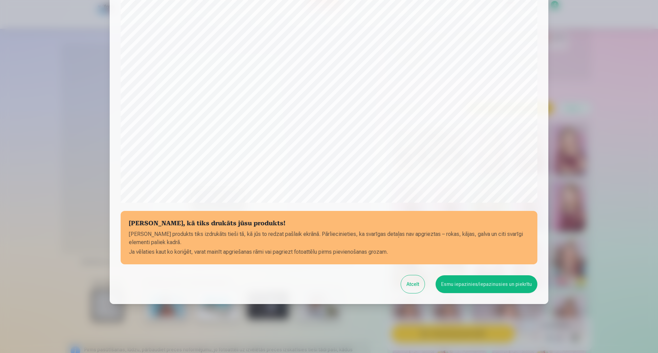
scroll to position [140, 0]
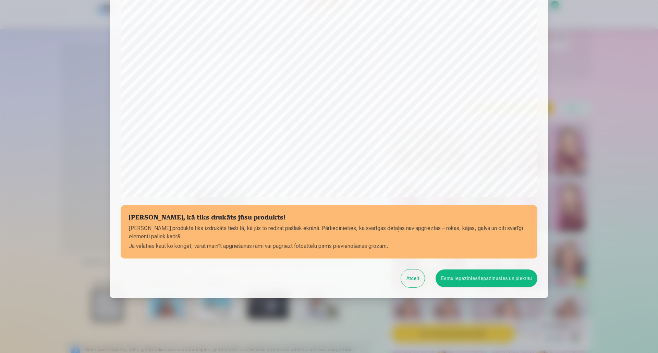
click at [481, 279] on button "Esmu iepazinies/iepazinusies un piekrītu" at bounding box center [487, 279] width 102 height 18
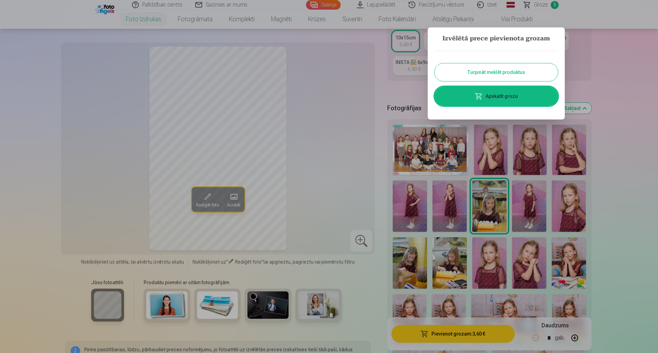
click at [496, 75] on button "Turpināt meklēt produktus" at bounding box center [496, 72] width 123 height 18
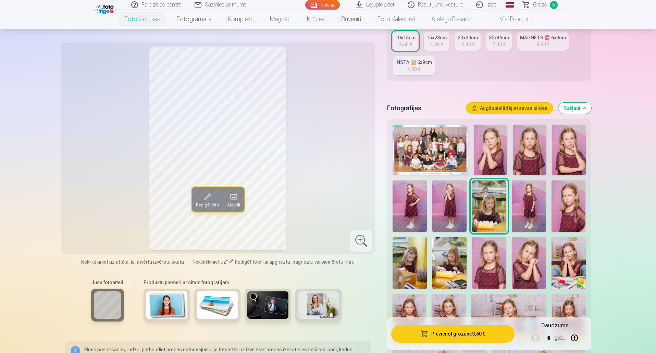
click at [529, 207] on img at bounding box center [529, 206] width 34 height 51
click at [436, 333] on button "Pievienot grozam : 3,60 €" at bounding box center [452, 334] width 123 height 18
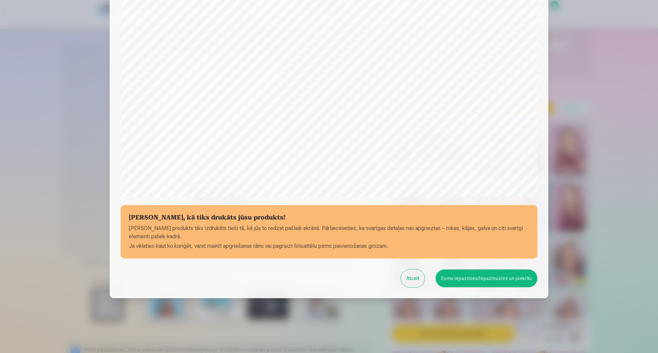
click at [480, 279] on button "Esmu iepazinies/iepazinusies un piekrītu" at bounding box center [487, 279] width 102 height 18
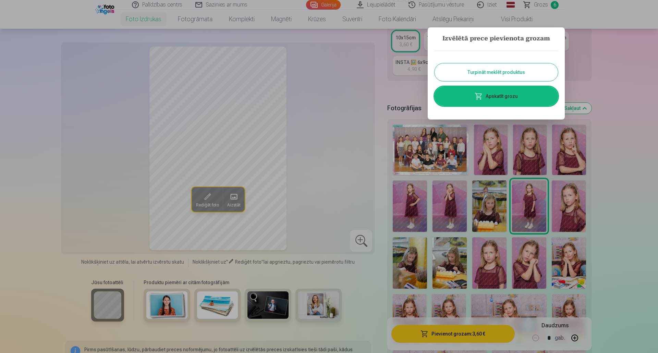
click at [538, 69] on button "Turpināt meklēt produktus" at bounding box center [496, 72] width 123 height 18
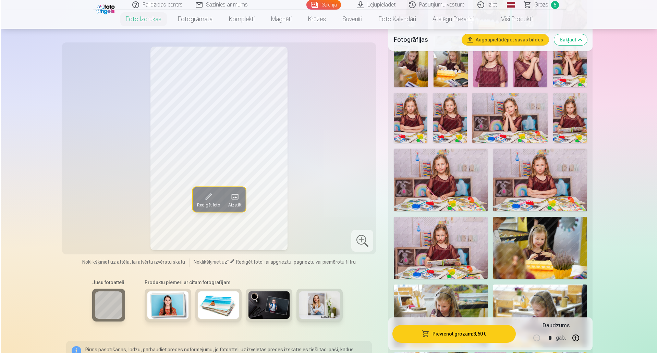
scroll to position [343, 0]
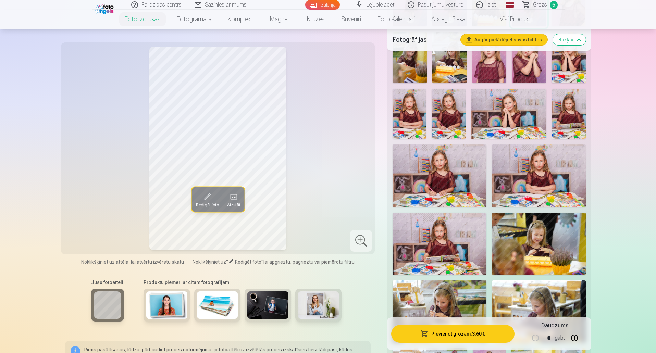
click at [506, 112] on img at bounding box center [509, 114] width 76 height 50
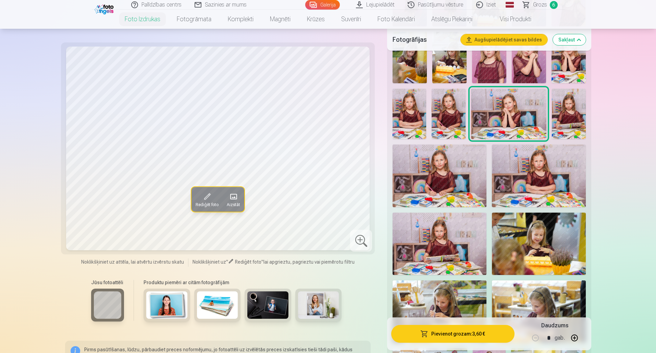
click at [462, 337] on button "Pievienot grozam : 3,60 €" at bounding box center [452, 334] width 123 height 18
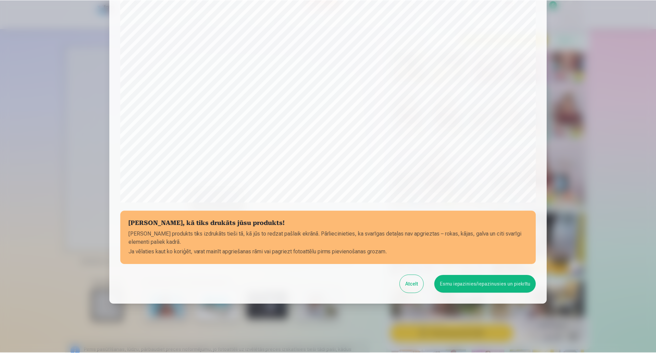
scroll to position [140, 0]
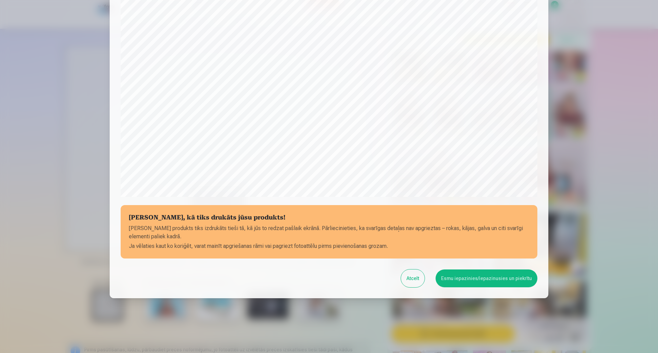
click at [488, 281] on button "Esmu iepazinies/iepazinusies un piekrītu" at bounding box center [487, 279] width 102 height 18
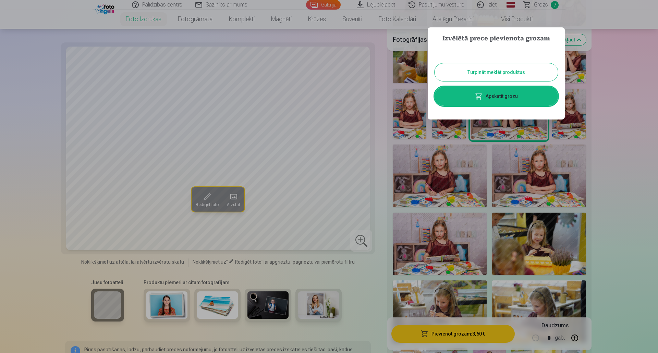
click at [510, 70] on button "Turpināt meklēt produktus" at bounding box center [496, 72] width 123 height 18
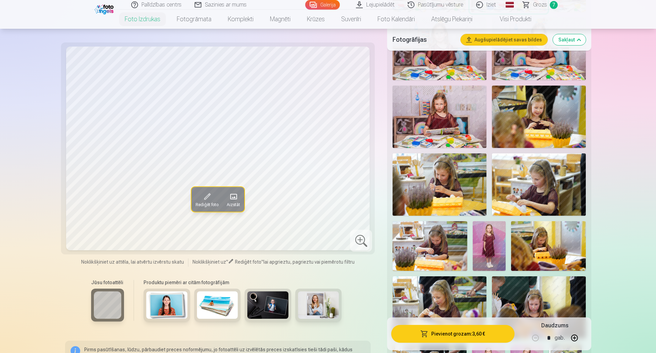
scroll to position [446, 0]
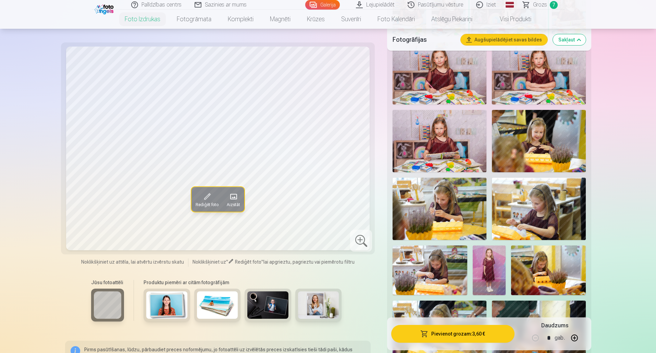
click at [458, 220] on img at bounding box center [440, 209] width 94 height 62
click at [538, 155] on img at bounding box center [539, 141] width 94 height 62
click at [452, 220] on img at bounding box center [440, 209] width 94 height 62
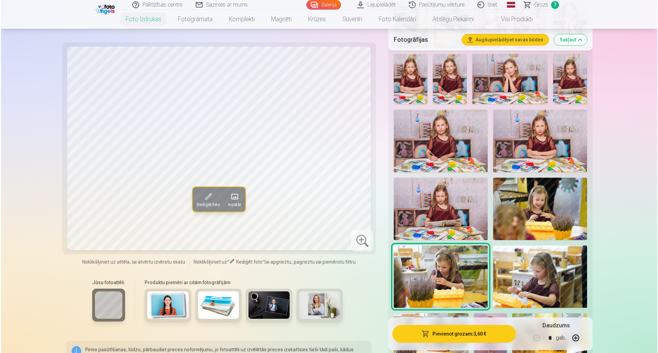
scroll to position [377, 0]
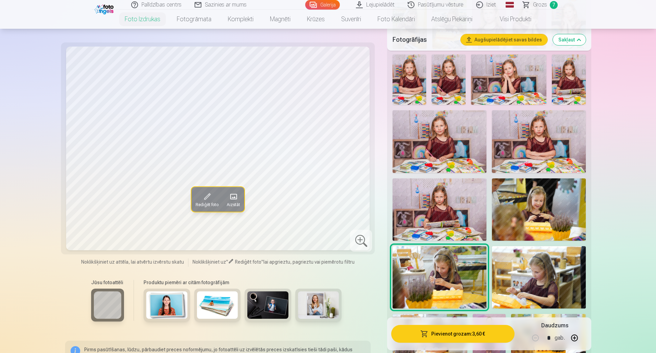
click at [467, 332] on button "Pievienot grozam : 3,60 €" at bounding box center [452, 334] width 123 height 18
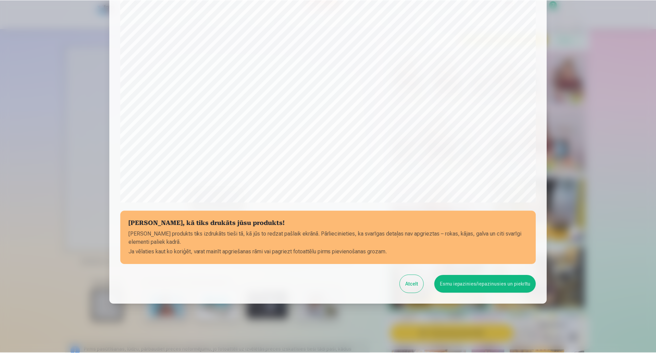
scroll to position [140, 0]
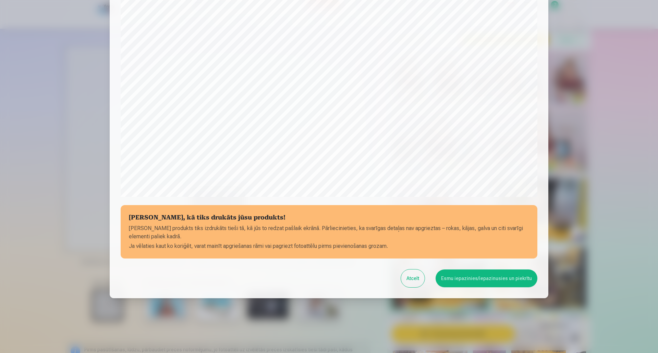
click at [482, 279] on button "Esmu iepazinies/iepazinusies un piekrītu" at bounding box center [487, 279] width 102 height 18
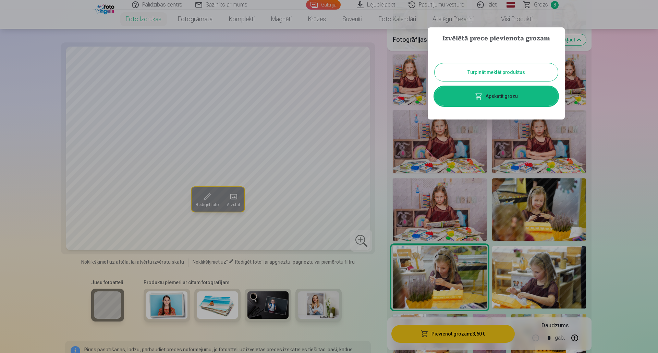
click at [520, 72] on button "Turpināt meklēt produktus" at bounding box center [496, 72] width 123 height 18
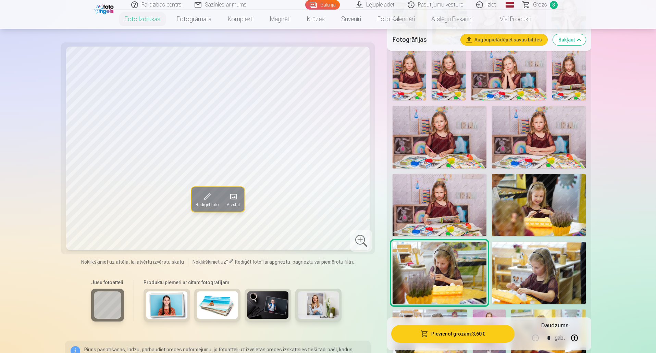
scroll to position [411, 0]
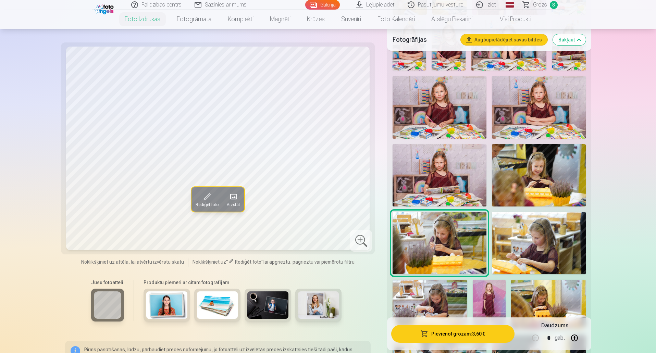
click at [434, 117] on img at bounding box center [440, 107] width 94 height 62
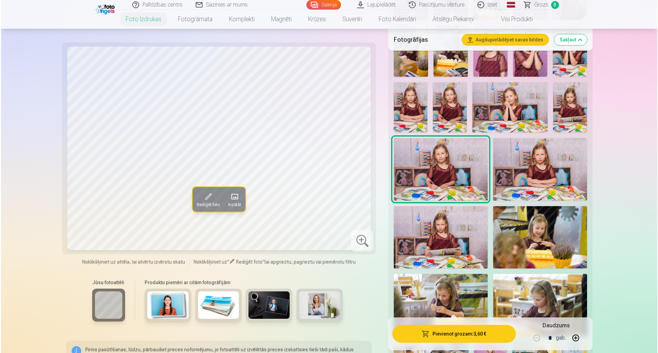
scroll to position [343, 0]
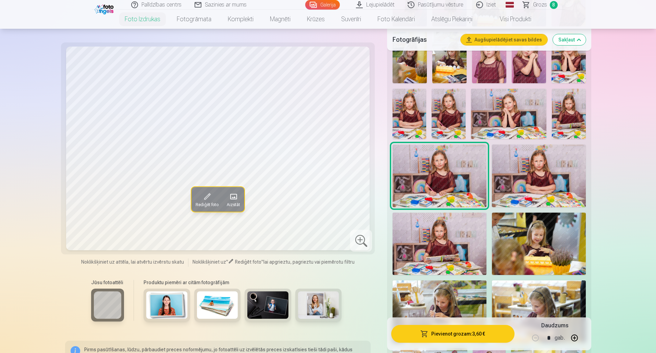
click at [460, 112] on img at bounding box center [449, 114] width 34 height 50
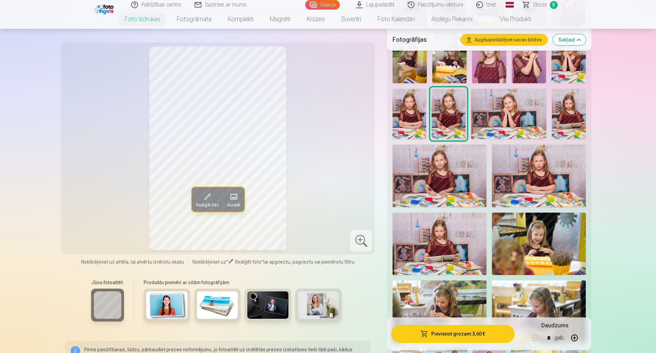
click at [455, 331] on button "Pievienot grozam : 3,60 €" at bounding box center [452, 334] width 123 height 18
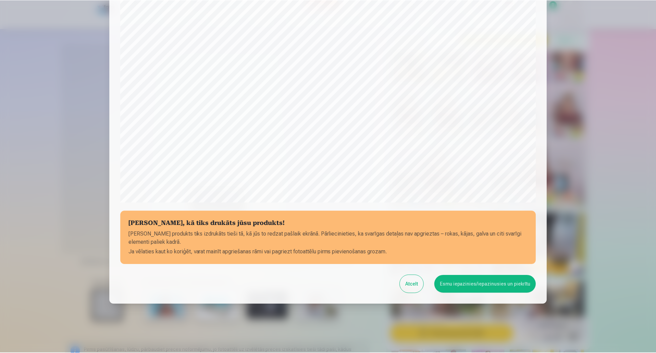
scroll to position [140, 0]
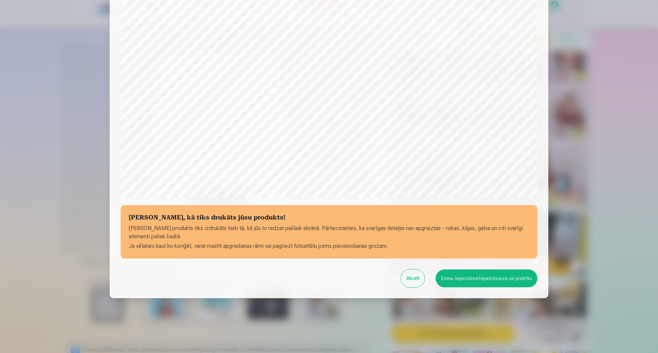
click at [490, 281] on button "Esmu iepazinies/iepazinusies un piekrītu" at bounding box center [487, 279] width 102 height 18
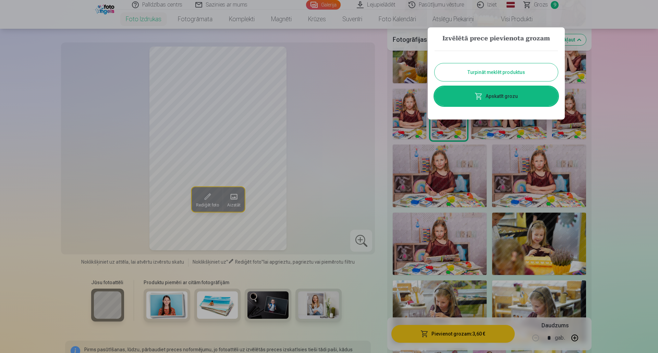
click at [520, 72] on button "Turpināt meklēt produktus" at bounding box center [496, 72] width 123 height 18
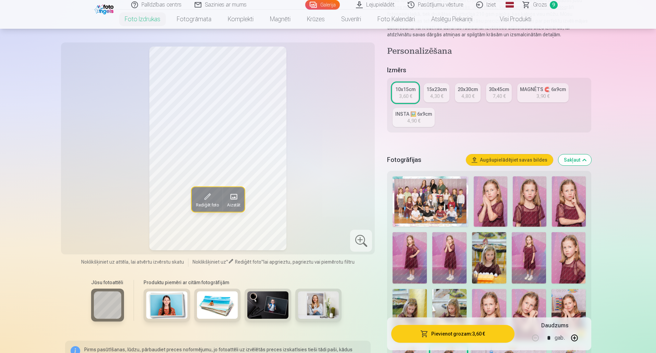
scroll to position [0, 0]
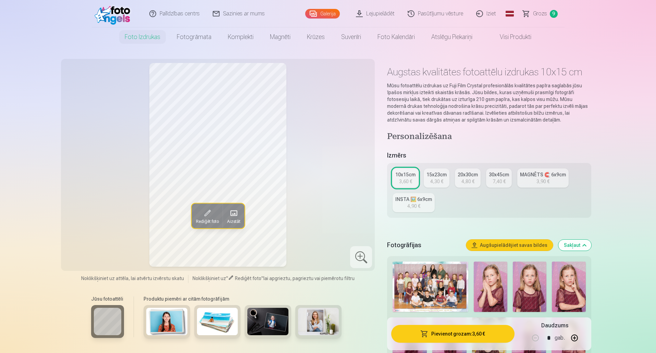
click at [541, 14] on span "Grozs" at bounding box center [540, 14] width 14 height 8
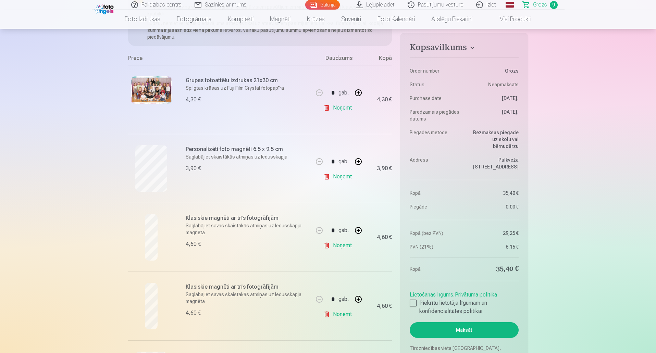
scroll to position [103, 0]
click at [199, 216] on h6 "Klasiskie magnēti ar trīs fotogrāfijām" at bounding box center [248, 219] width 124 height 8
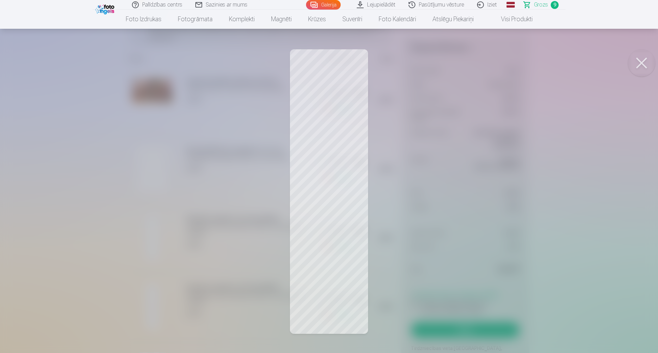
click at [639, 60] on button at bounding box center [641, 62] width 27 height 27
click at [641, 60] on button at bounding box center [641, 62] width 27 height 27
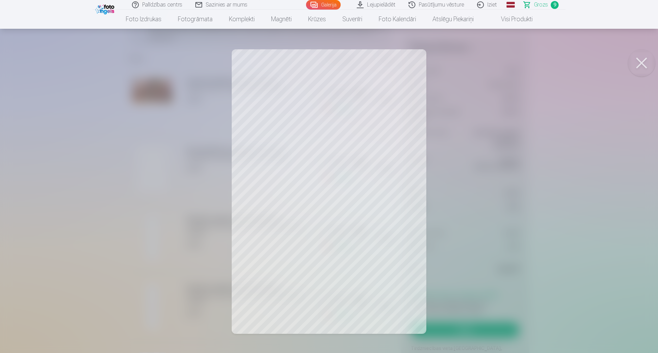
click at [634, 63] on button at bounding box center [641, 62] width 27 height 27
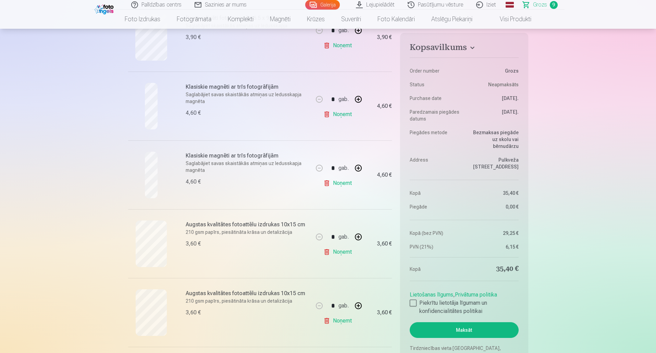
scroll to position [240, 0]
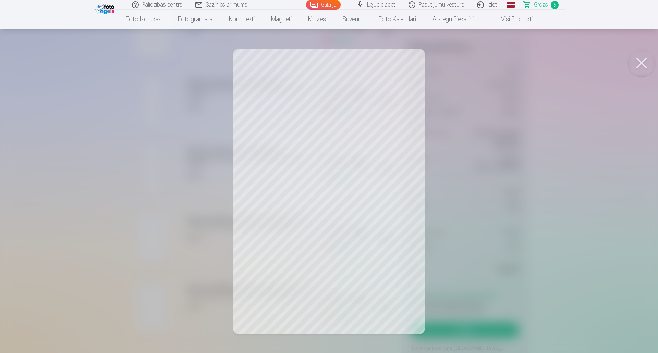
click at [642, 61] on button at bounding box center [641, 62] width 27 height 27
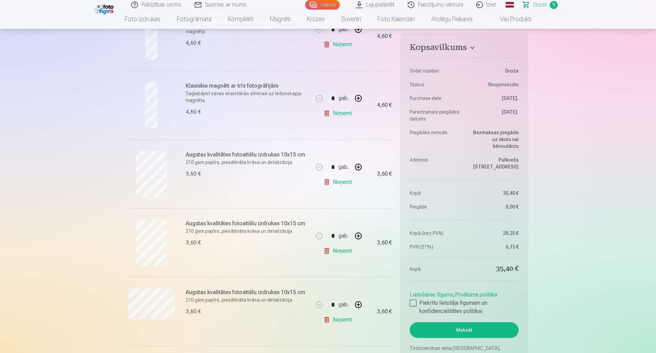
scroll to position [308, 0]
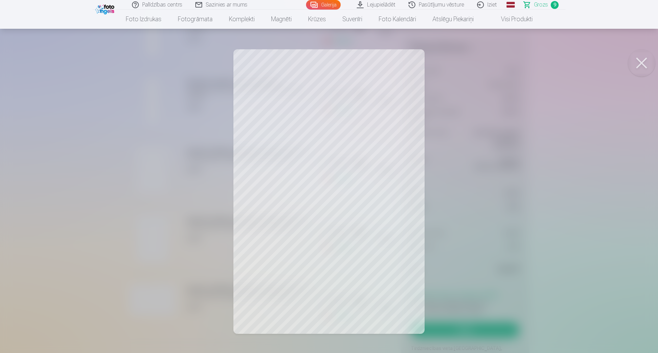
click at [637, 64] on button at bounding box center [641, 62] width 27 height 27
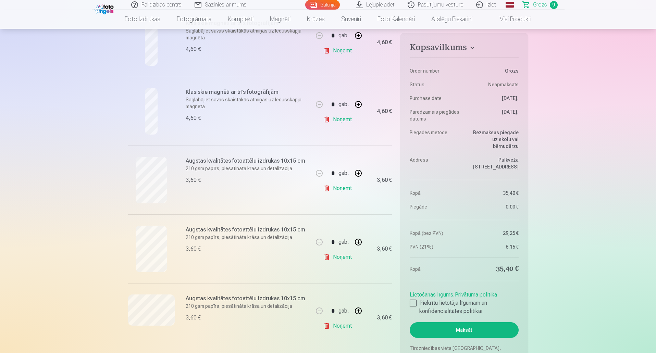
scroll to position [343, 0]
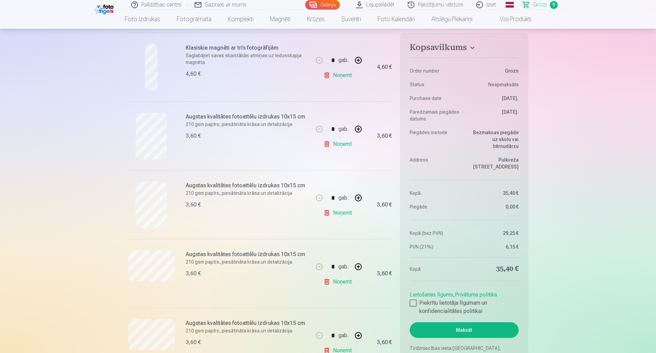
click at [362, 268] on button "button" at bounding box center [358, 267] width 16 height 16
click at [333, 281] on link "Noņemt" at bounding box center [339, 282] width 31 height 14
type input "*"
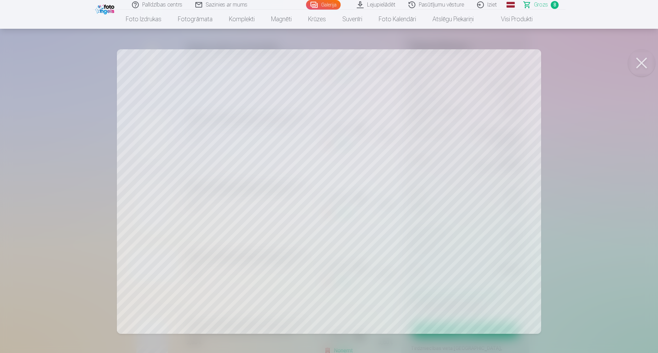
click at [645, 60] on button at bounding box center [641, 62] width 27 height 27
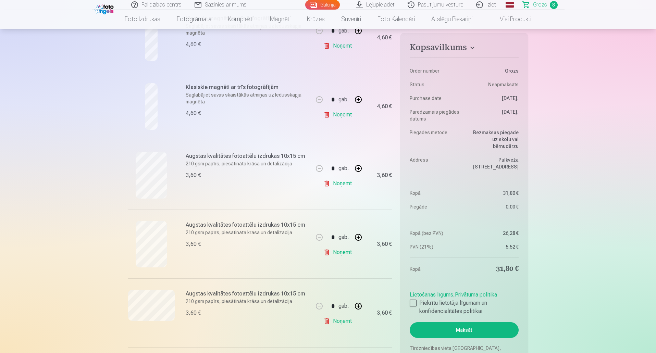
scroll to position [411, 0]
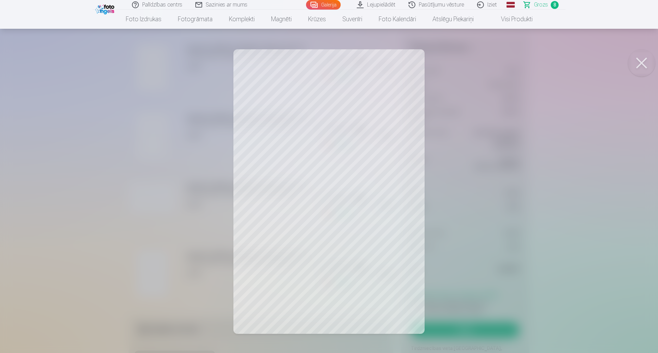
click at [641, 63] on button at bounding box center [641, 62] width 27 height 27
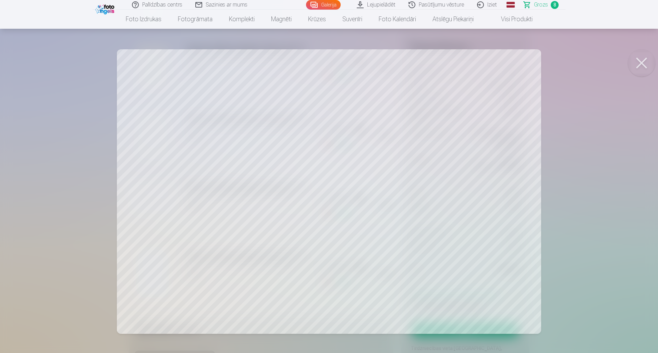
click at [642, 65] on button at bounding box center [641, 62] width 27 height 27
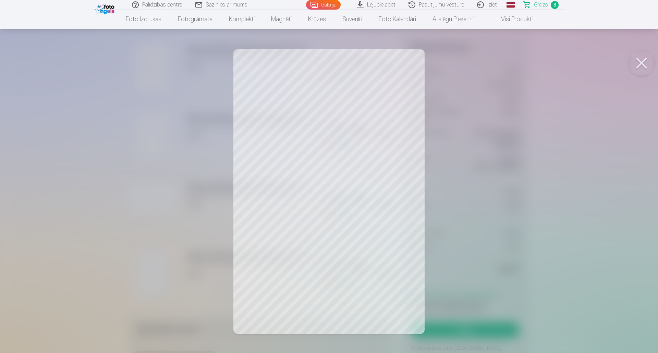
click at [641, 59] on button at bounding box center [641, 62] width 27 height 27
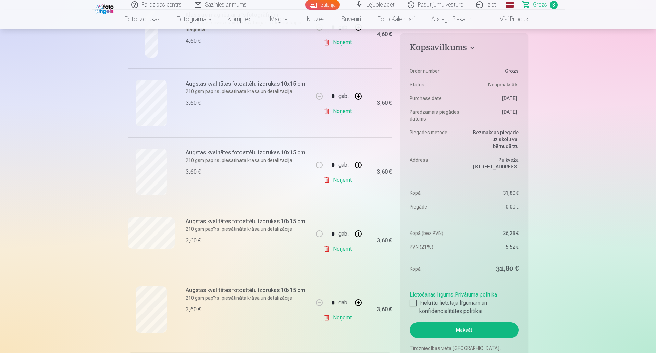
scroll to position [308, 0]
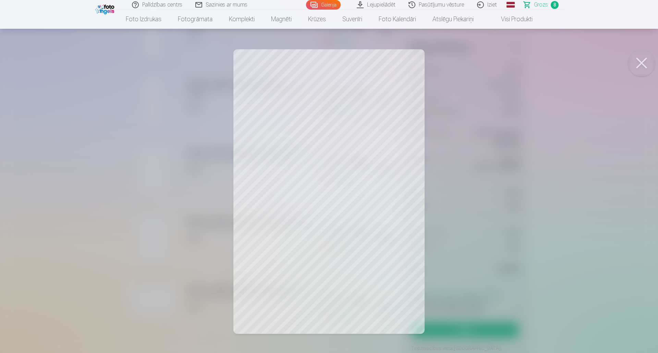
click at [640, 65] on button at bounding box center [641, 62] width 27 height 27
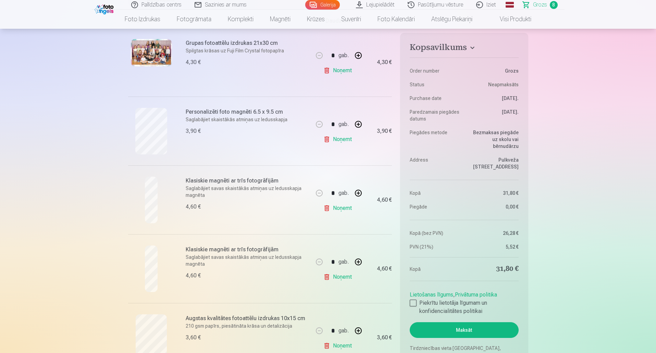
scroll to position [137, 0]
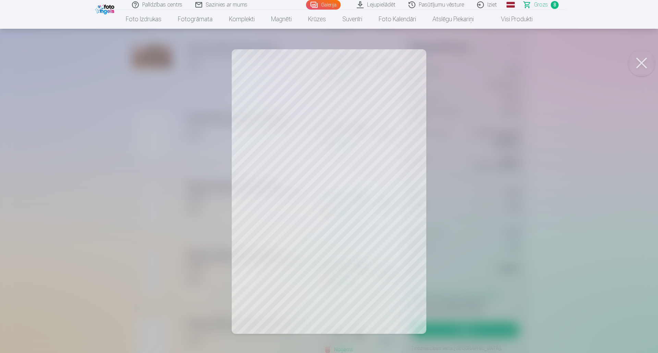
click at [643, 58] on button at bounding box center [641, 62] width 27 height 27
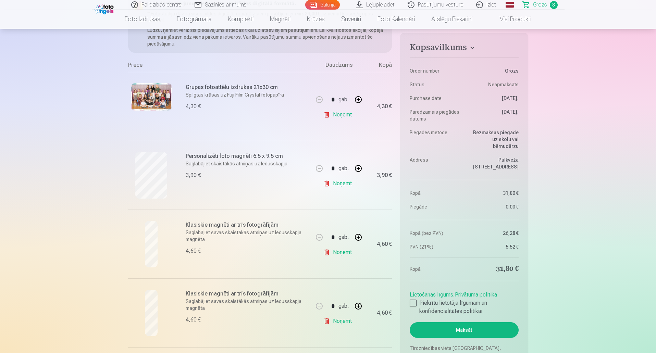
scroll to position [34, 0]
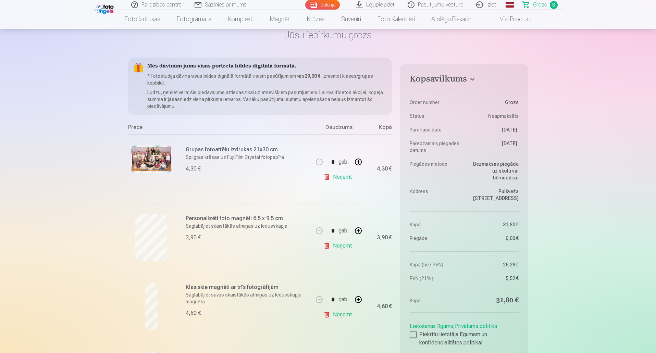
click at [144, 161] on img at bounding box center [151, 159] width 41 height 27
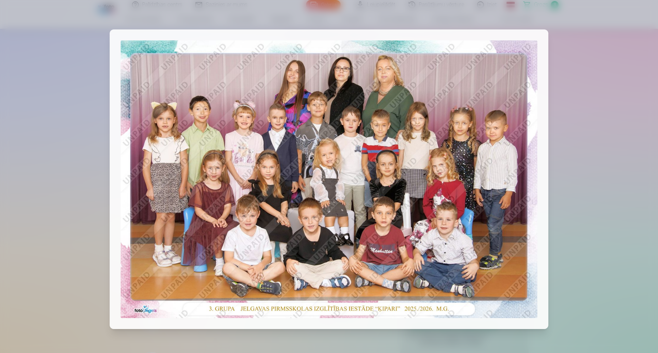
click at [590, 47] on div at bounding box center [329, 176] width 658 height 353
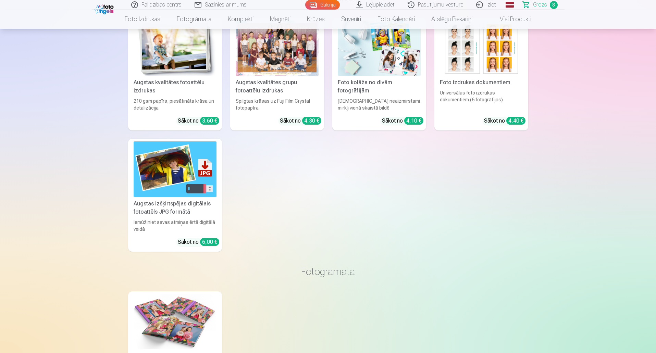
scroll to position [994, 0]
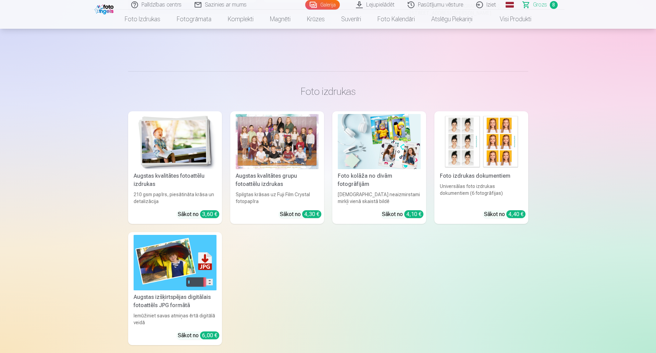
click at [190, 153] on img at bounding box center [175, 141] width 83 height 55
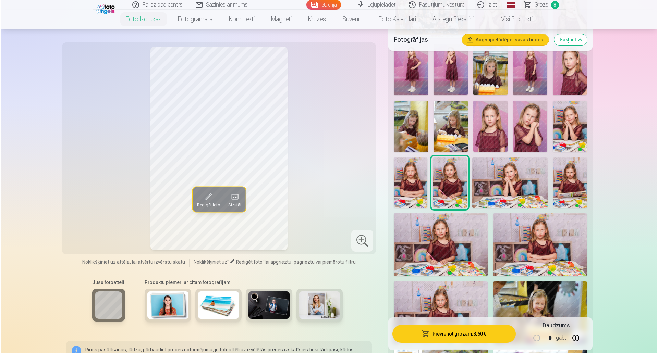
scroll to position [274, 0]
click at [237, 198] on span at bounding box center [233, 196] width 11 height 11
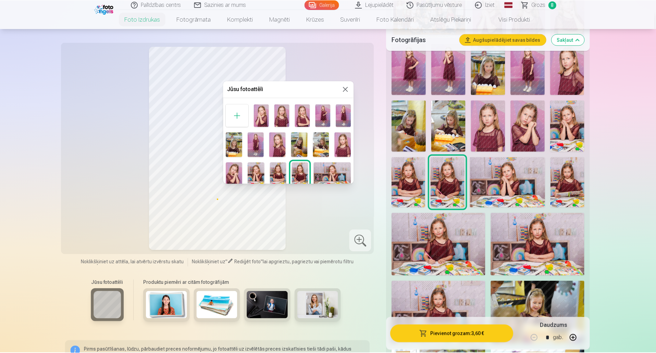
scroll to position [34, 0]
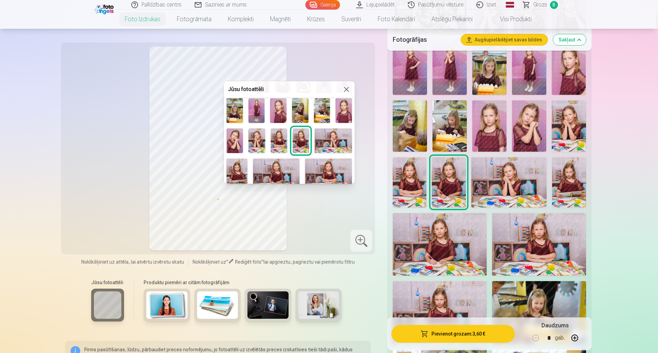
click at [253, 140] on img at bounding box center [257, 141] width 16 height 25
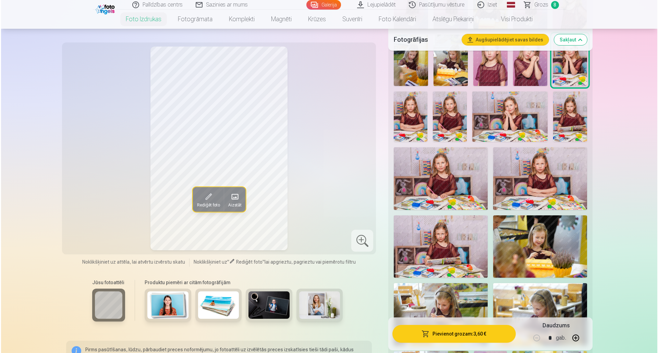
scroll to position [343, 0]
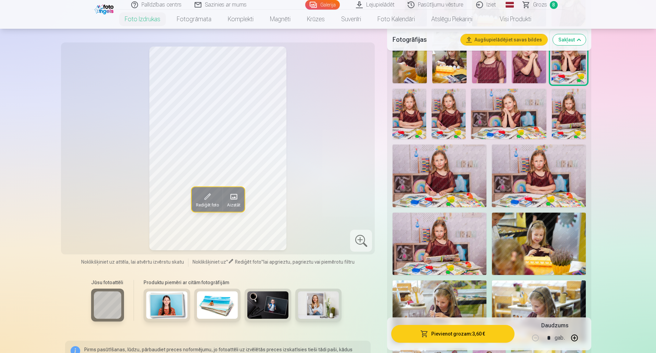
click at [466, 335] on button "Pievienot grozam : 3,60 €" at bounding box center [452, 334] width 123 height 18
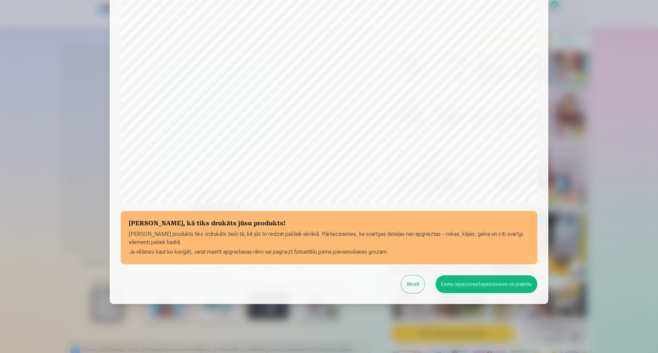
scroll to position [140, 0]
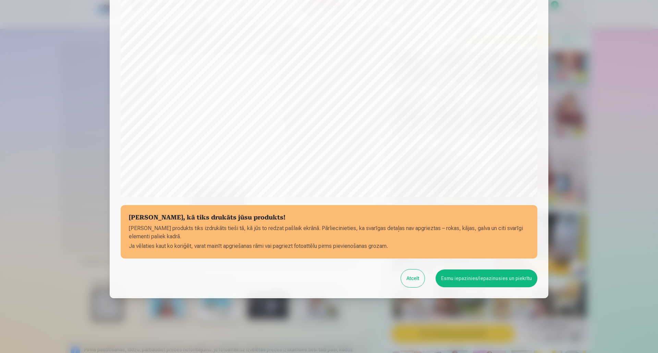
click at [477, 275] on button "Esmu iepazinies/iepazinusies un piekrītu" at bounding box center [487, 279] width 102 height 18
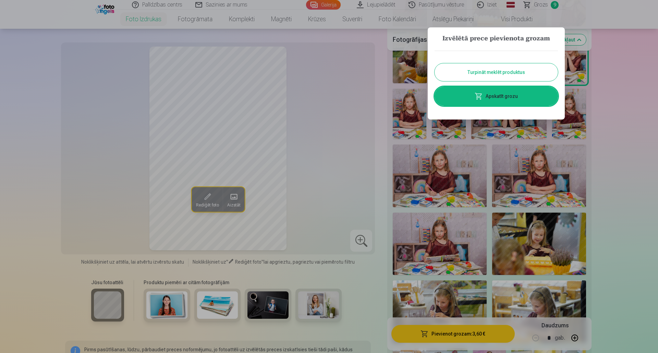
click at [518, 90] on link "Apskatīt grozu" at bounding box center [496, 96] width 123 height 19
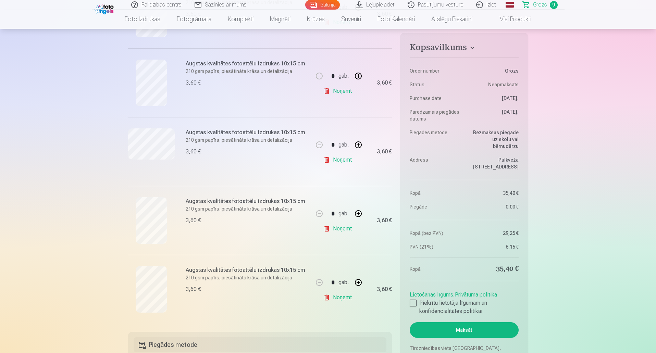
scroll to position [480, 0]
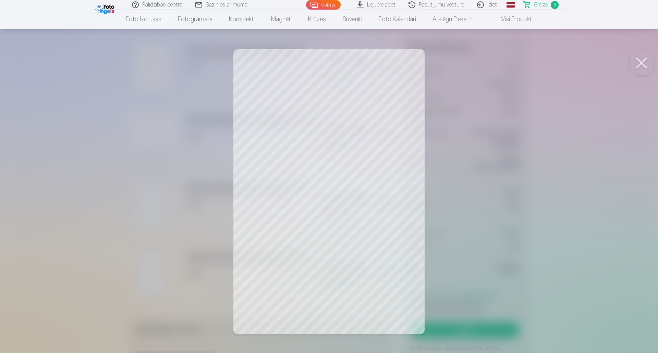
click at [644, 66] on button at bounding box center [641, 62] width 27 height 27
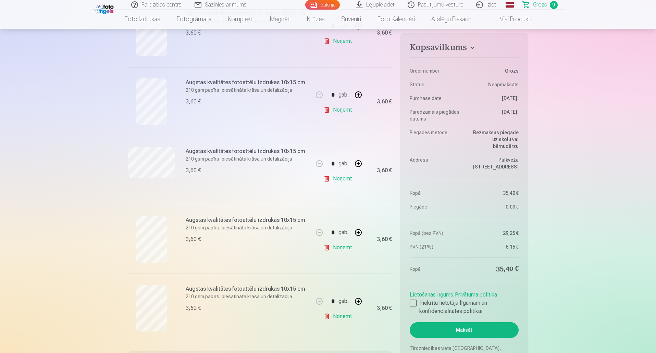
scroll to position [446, 0]
click at [360, 302] on button "button" at bounding box center [358, 302] width 16 height 16
click at [359, 304] on button "button" at bounding box center [358, 302] width 16 height 16
type input "*"
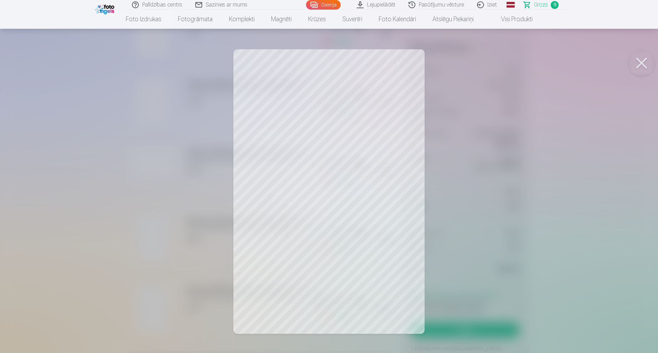
click at [644, 64] on button at bounding box center [641, 62] width 27 height 27
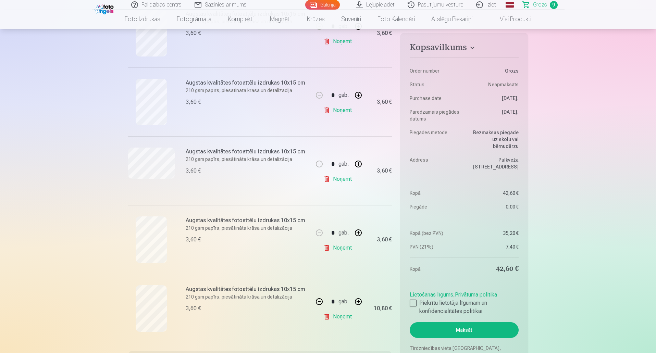
click at [357, 95] on button "button" at bounding box center [358, 95] width 16 height 16
click at [357, 96] on button "button" at bounding box center [358, 95] width 16 height 16
type input "*"
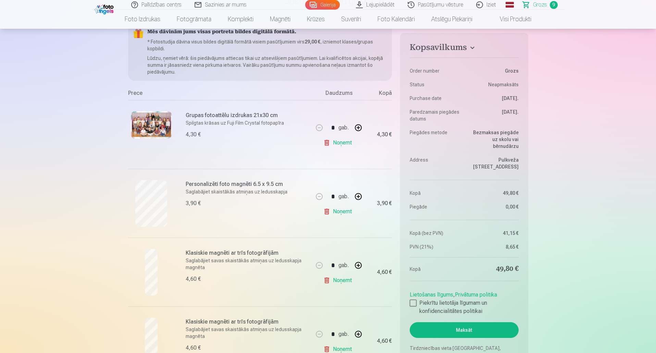
scroll to position [0, 0]
